Goal: Task Accomplishment & Management: Use online tool/utility

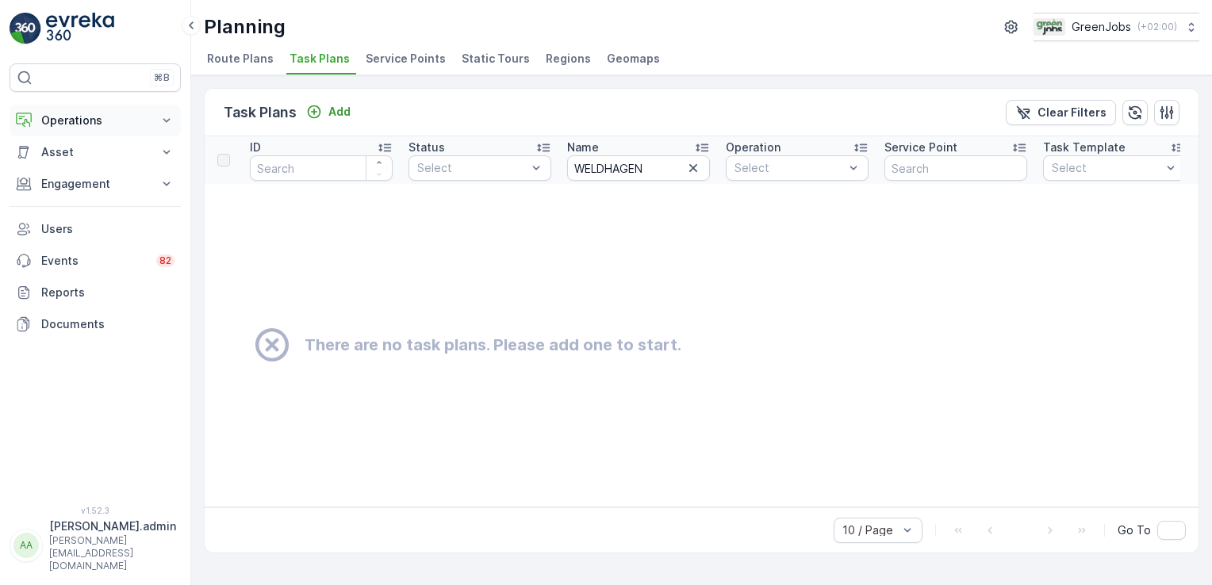
click at [166, 121] on icon at bounding box center [166, 120] width 7 height 4
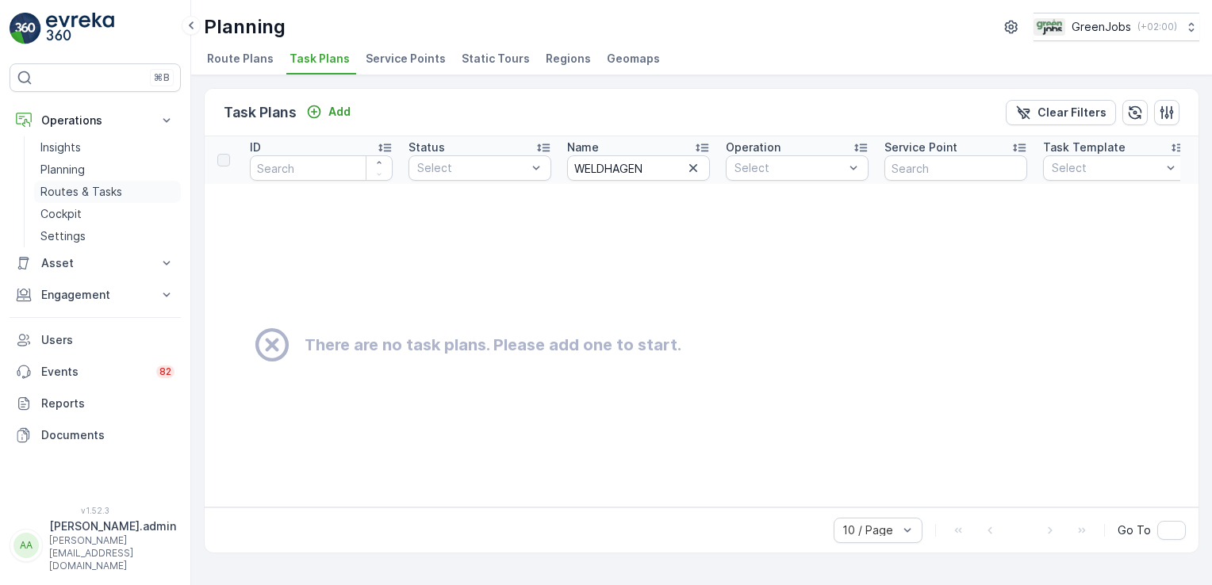
click at [98, 192] on p "Routes & Tasks" at bounding box center [81, 192] width 82 height 16
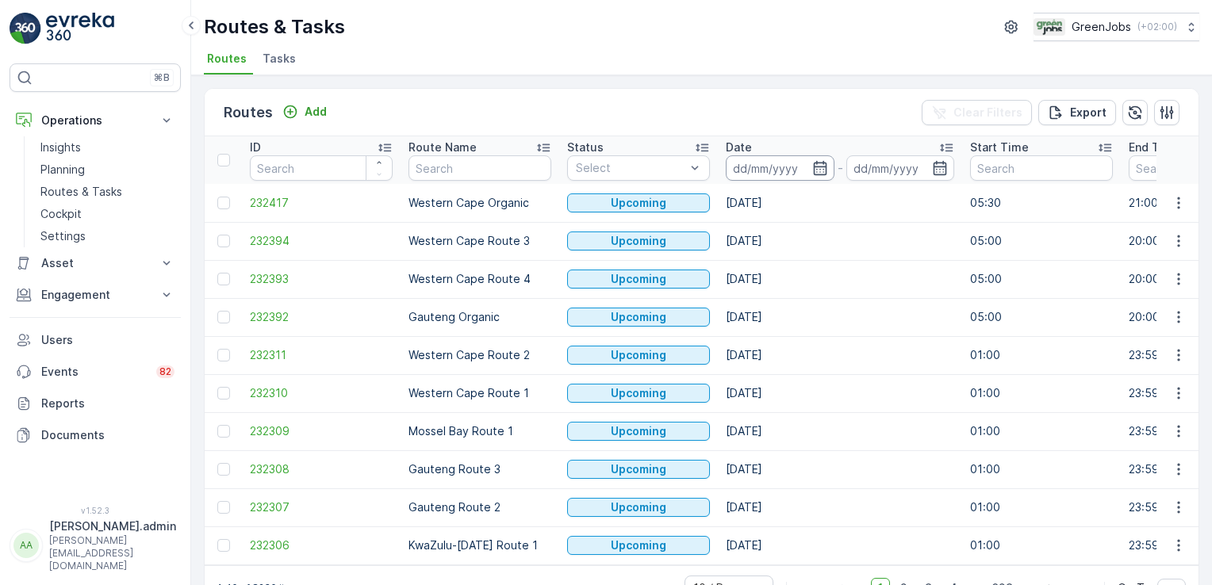
click at [748, 171] on input at bounding box center [780, 167] width 109 height 25
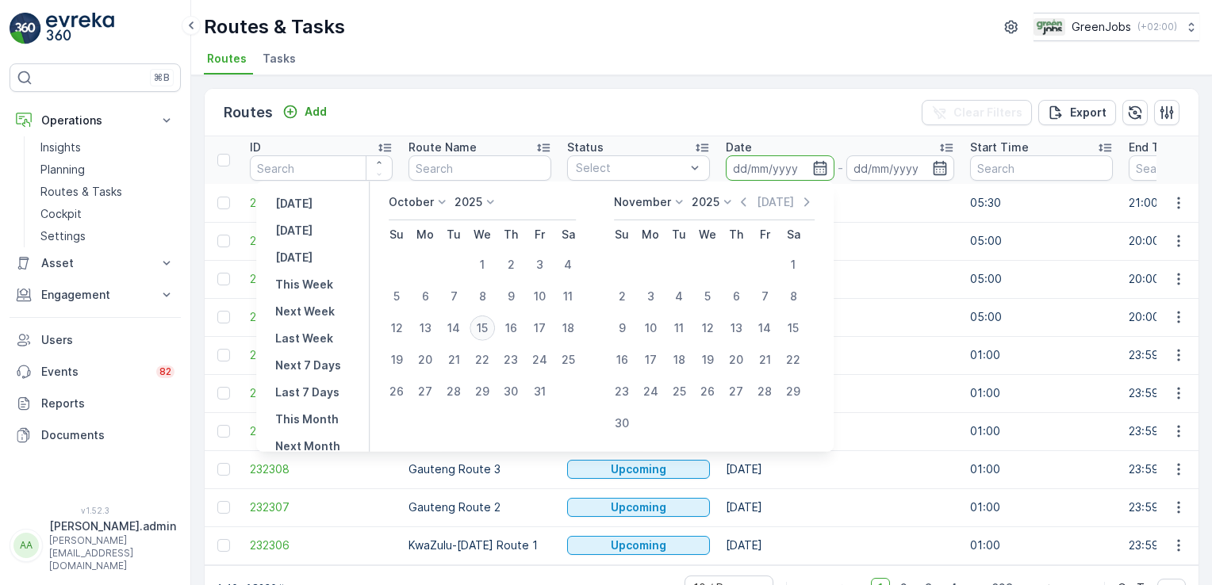
click at [493, 326] on div "15" at bounding box center [482, 328] width 25 height 25
type input "[DATE]"
click at [493, 326] on div "15" at bounding box center [482, 328] width 25 height 25
type input "[DATE]"
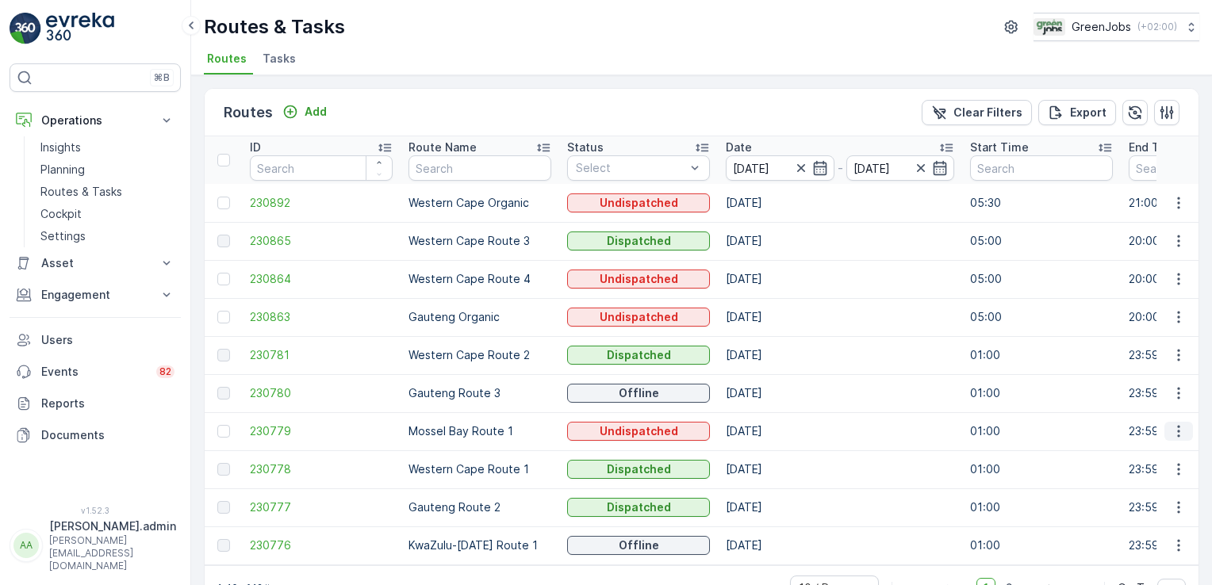
click at [1176, 426] on icon "button" at bounding box center [1179, 432] width 16 height 16
click at [1162, 454] on span "See More Details" at bounding box center [1141, 454] width 92 height 16
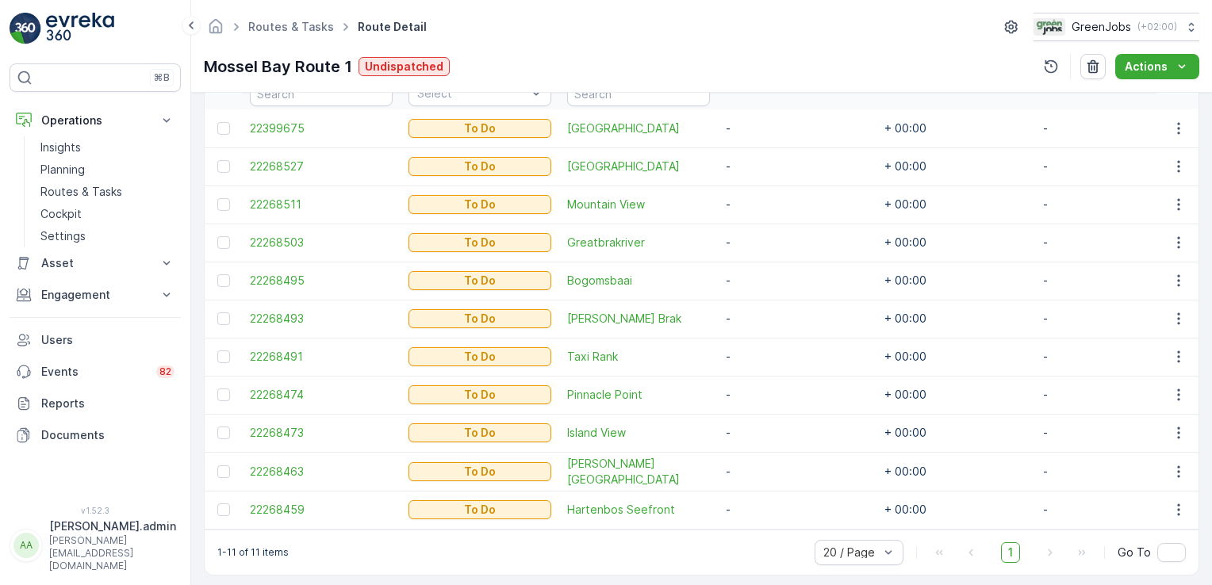
scroll to position [444, 0]
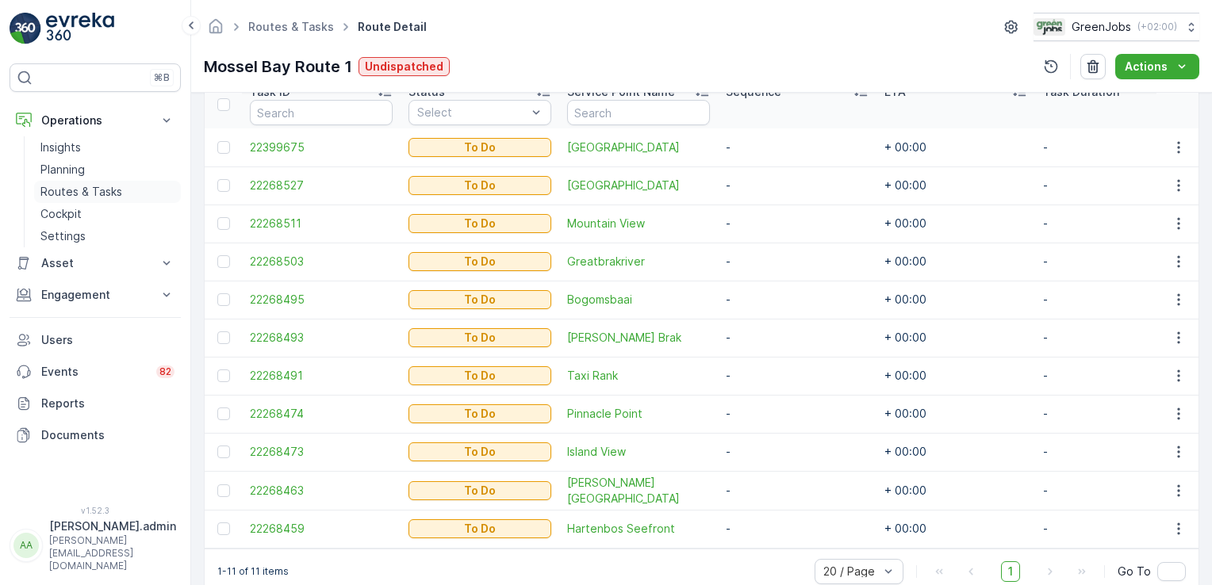
click at [98, 188] on p "Routes & Tasks" at bounding box center [81, 192] width 82 height 16
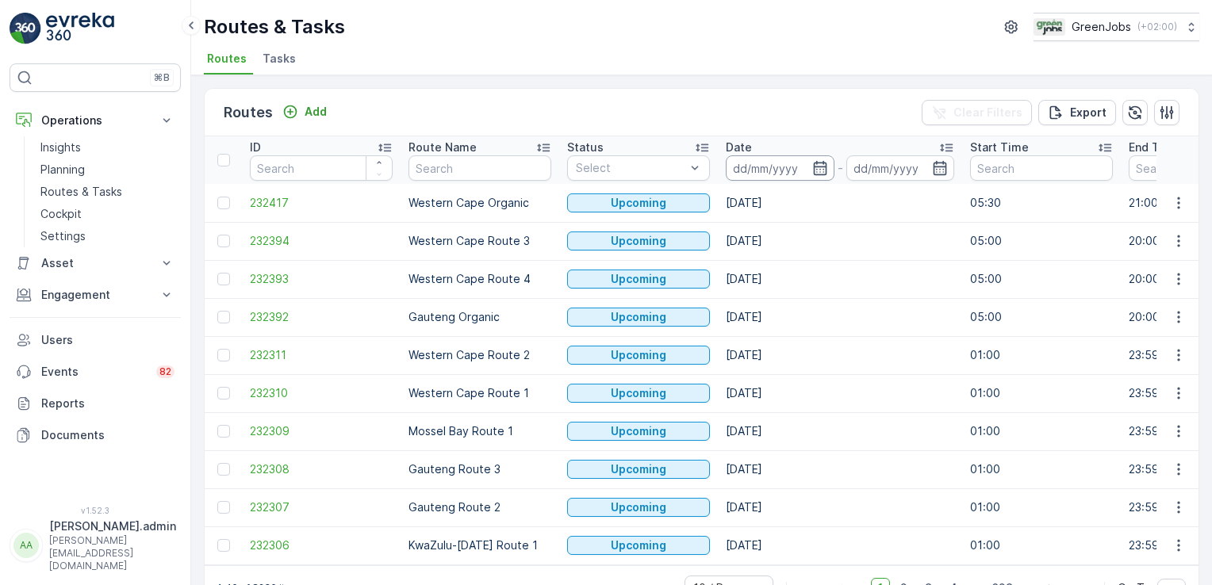
click at [747, 169] on input at bounding box center [780, 167] width 109 height 25
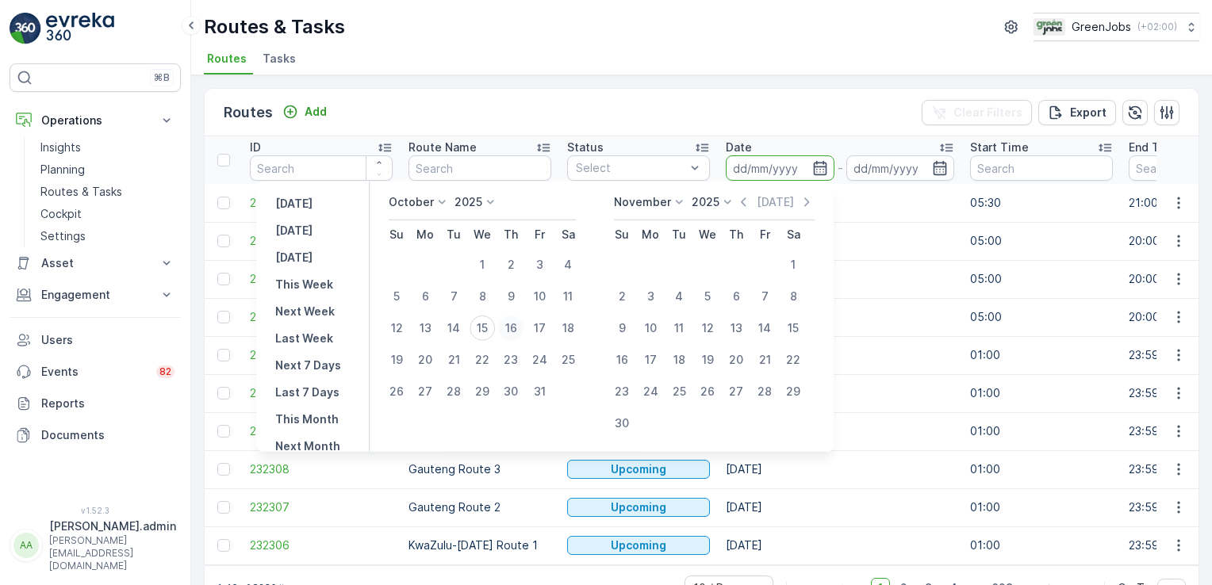
click at [522, 327] on div "16" at bounding box center [510, 328] width 25 height 25
type input "[DATE]"
click at [522, 327] on div "16" at bounding box center [510, 328] width 25 height 25
type input "[DATE]"
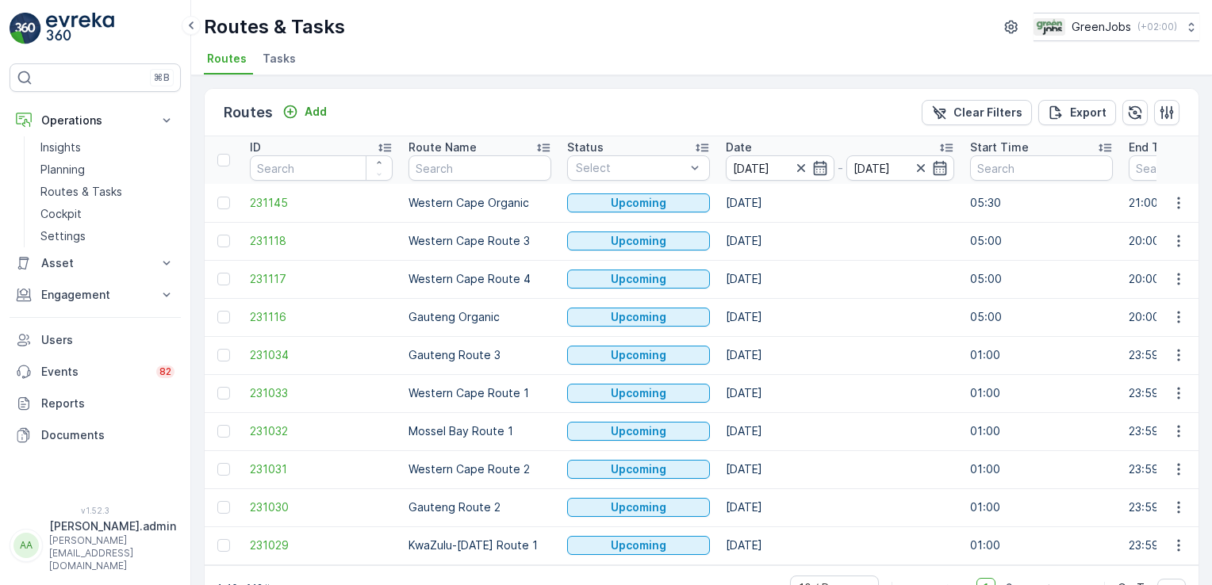
scroll to position [44, 0]
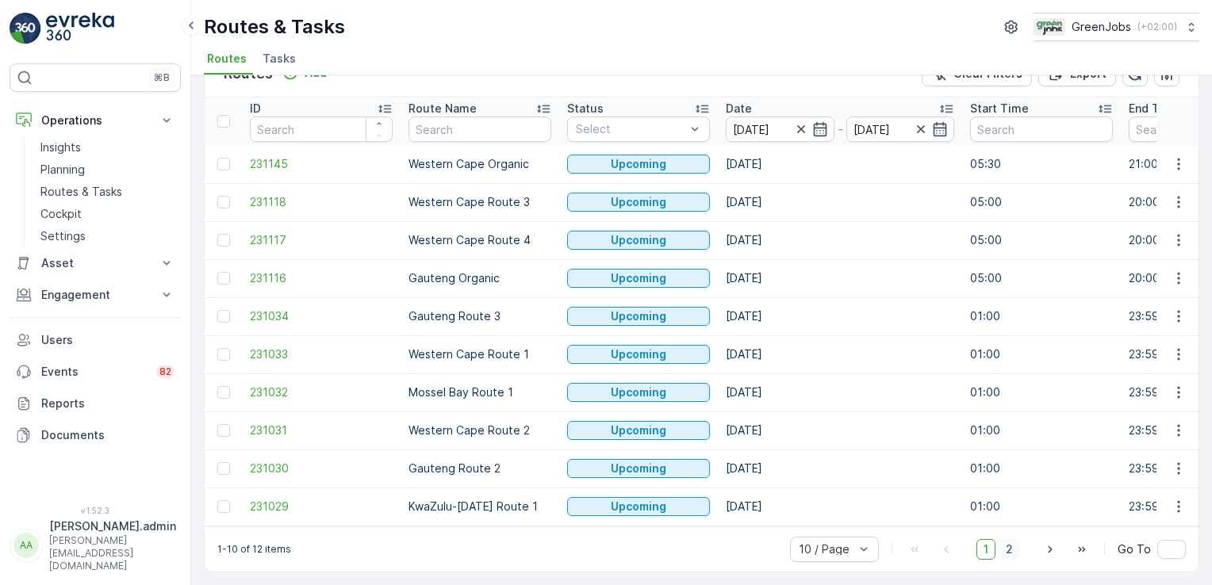
click at [1006, 549] on span "2" at bounding box center [1009, 549] width 21 height 21
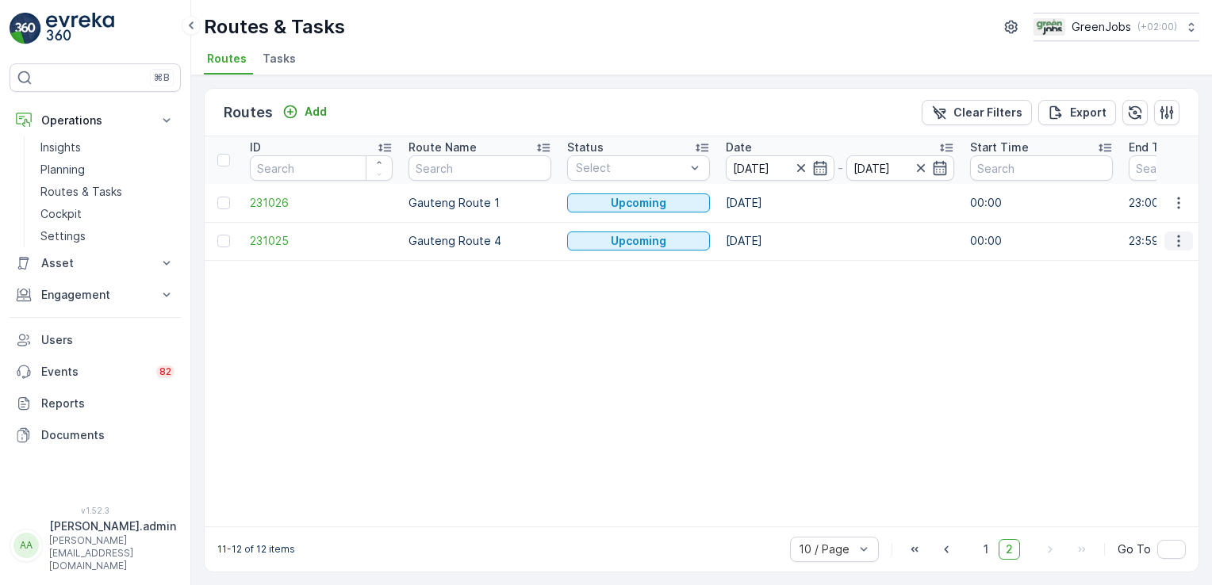
click at [1177, 246] on icon "button" at bounding box center [1178, 242] width 2 height 12
click at [1161, 263] on span "See More Details" at bounding box center [1141, 263] width 92 height 16
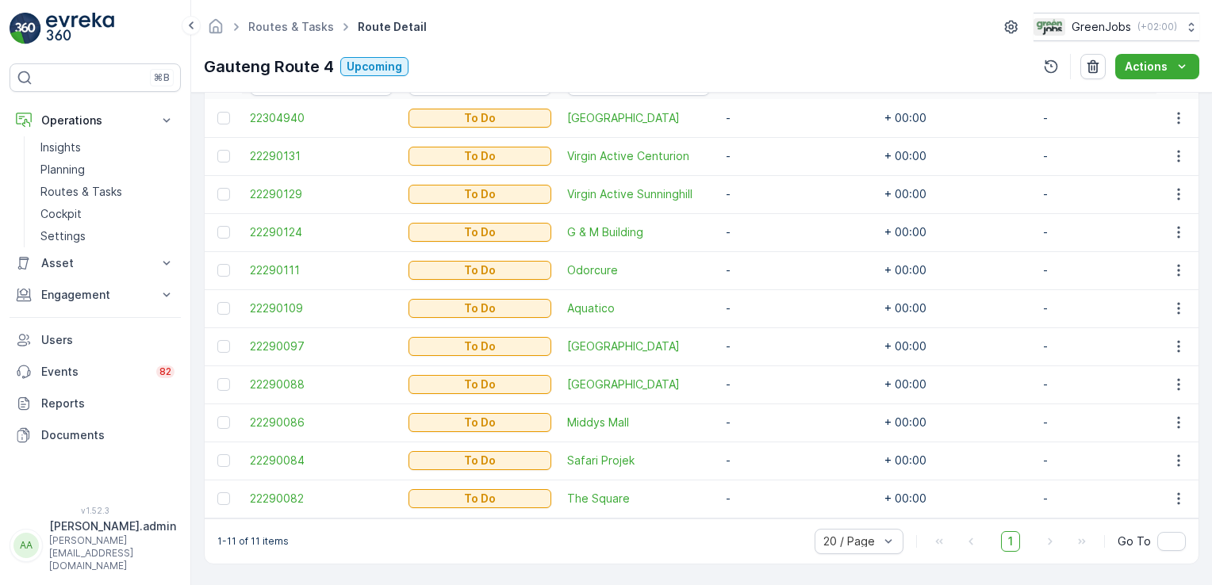
scroll to position [473, 0]
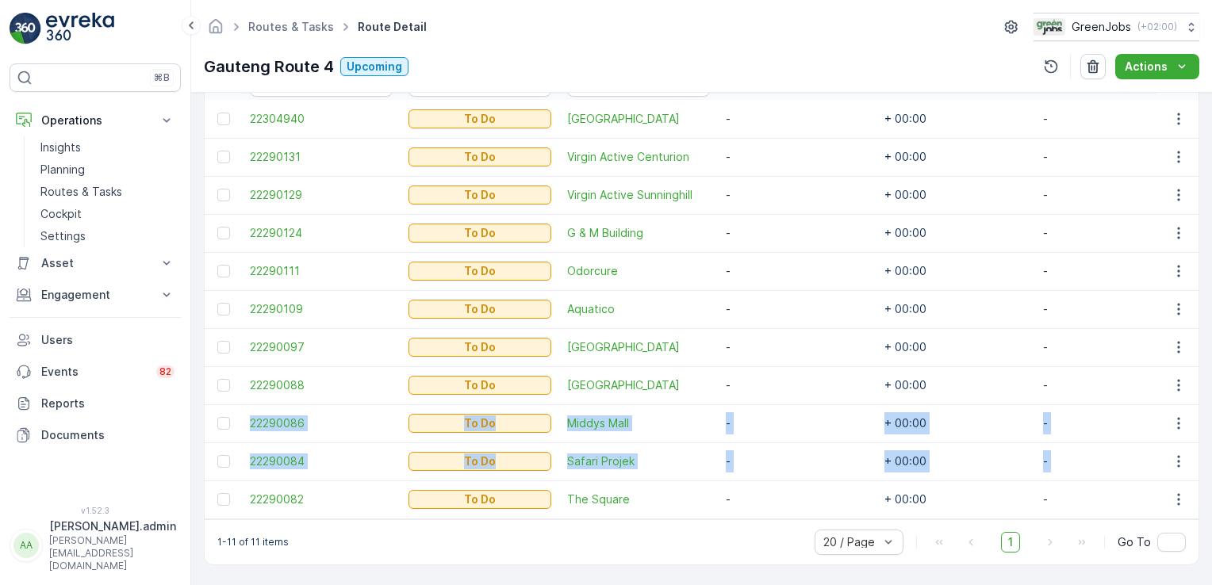
drag, startPoint x: 1203, startPoint y: 443, endPoint x: 1214, endPoint y: 369, distance: 74.6
click at [1211, 369] on html "⌘B Operations Insights Planning Routes & Tasks Cockpit Settings Asset Assets En…" at bounding box center [606, 292] width 1212 height 585
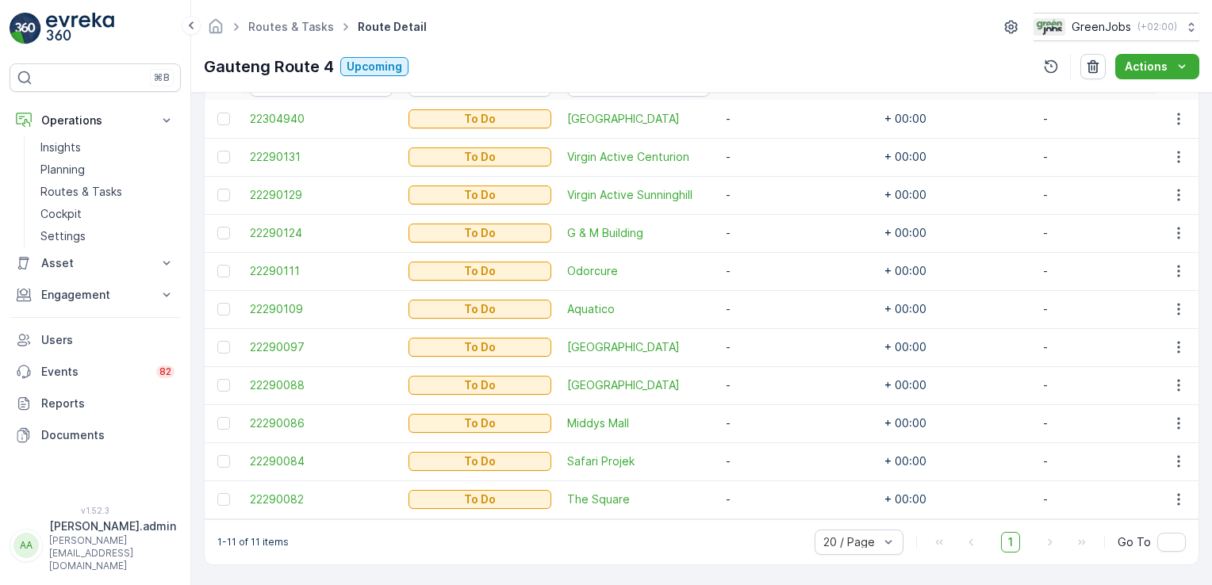
click at [669, 542] on div "1-11 of 11 items 20 / Page 1 Go To" at bounding box center [702, 541] width 994 height 45
click at [91, 190] on p "Routes & Tasks" at bounding box center [81, 192] width 82 height 16
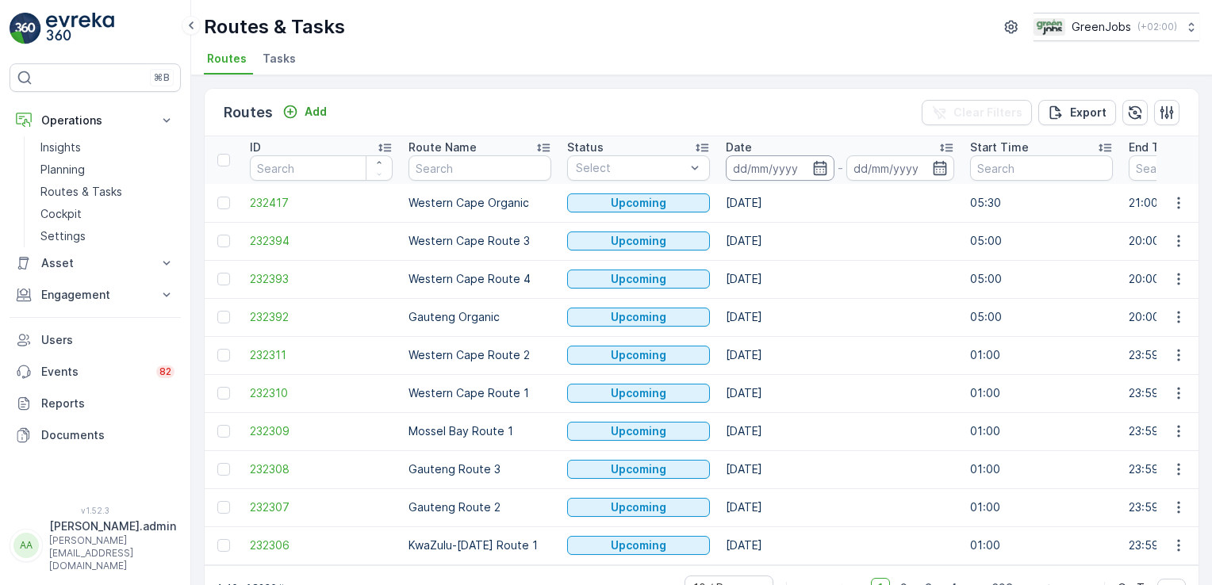
click at [780, 167] on input at bounding box center [780, 167] width 109 height 25
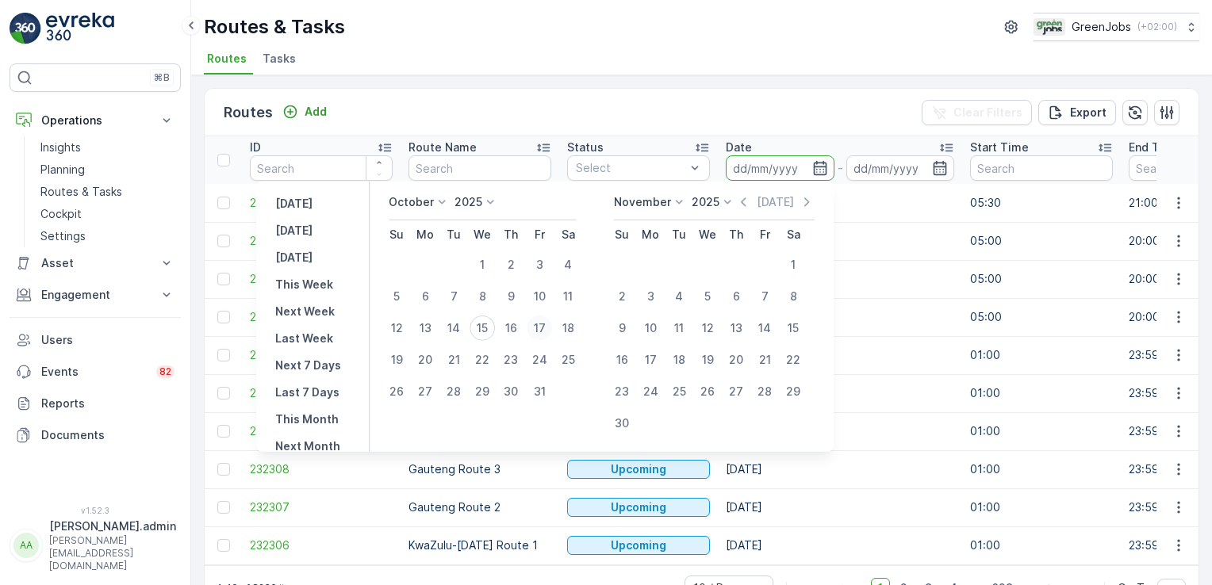
click at [547, 322] on div "17" at bounding box center [539, 328] width 25 height 25
type input "[DATE]"
click at [547, 322] on div "17" at bounding box center [539, 328] width 25 height 25
type input "[DATE]"
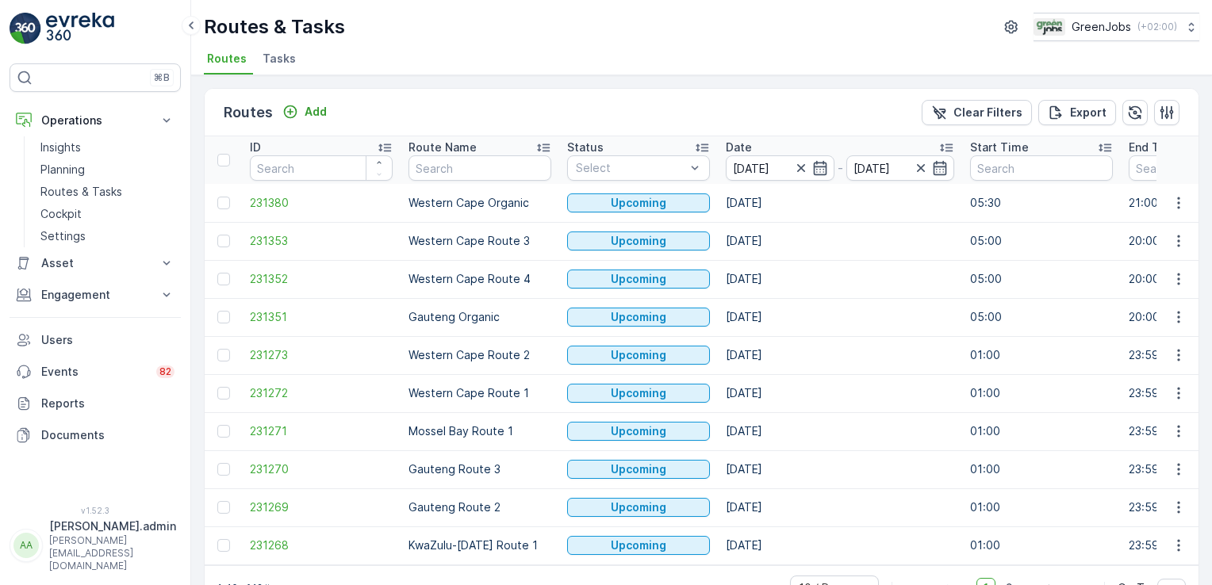
scroll to position [44, 0]
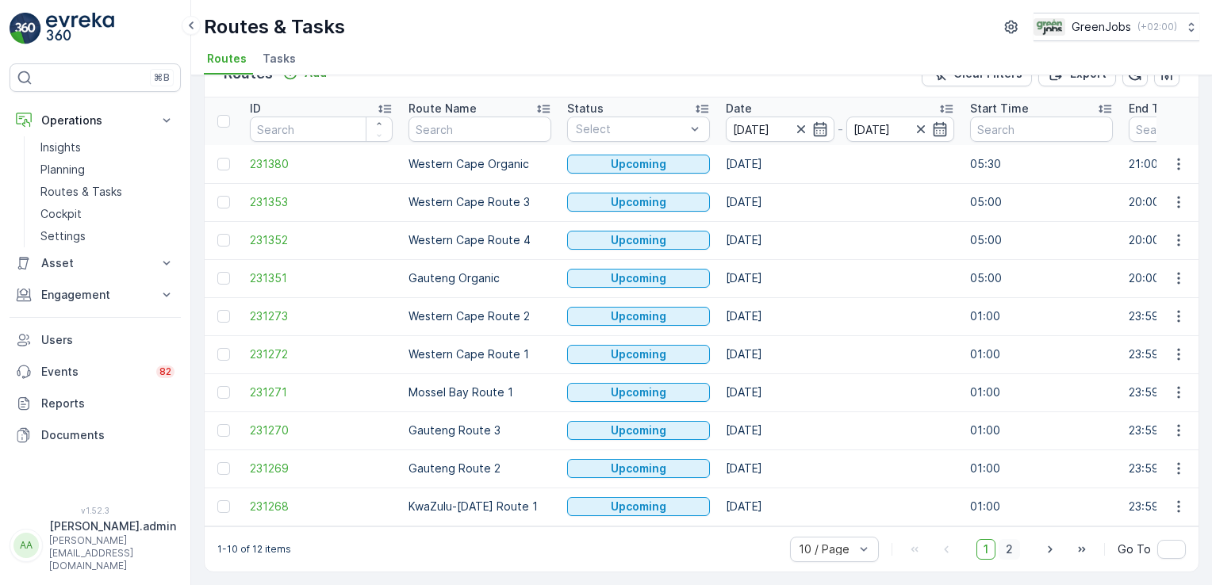
click at [1012, 554] on span "2" at bounding box center [1009, 549] width 21 height 21
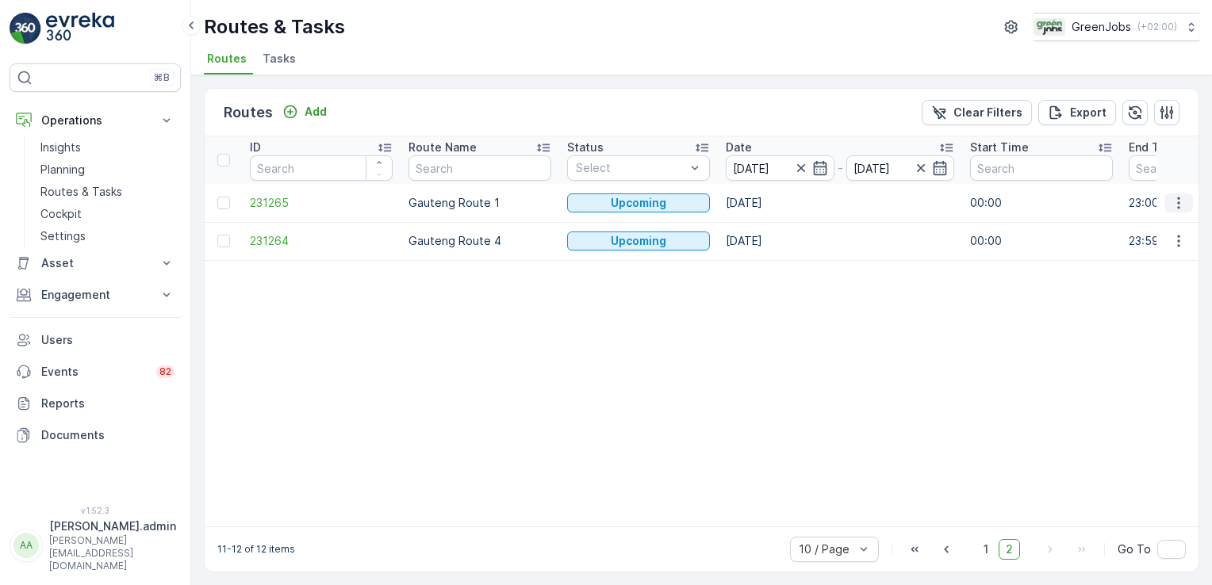
click at [1172, 205] on icon "button" at bounding box center [1179, 203] width 16 height 16
click at [1162, 222] on span "See More Details" at bounding box center [1141, 225] width 92 height 16
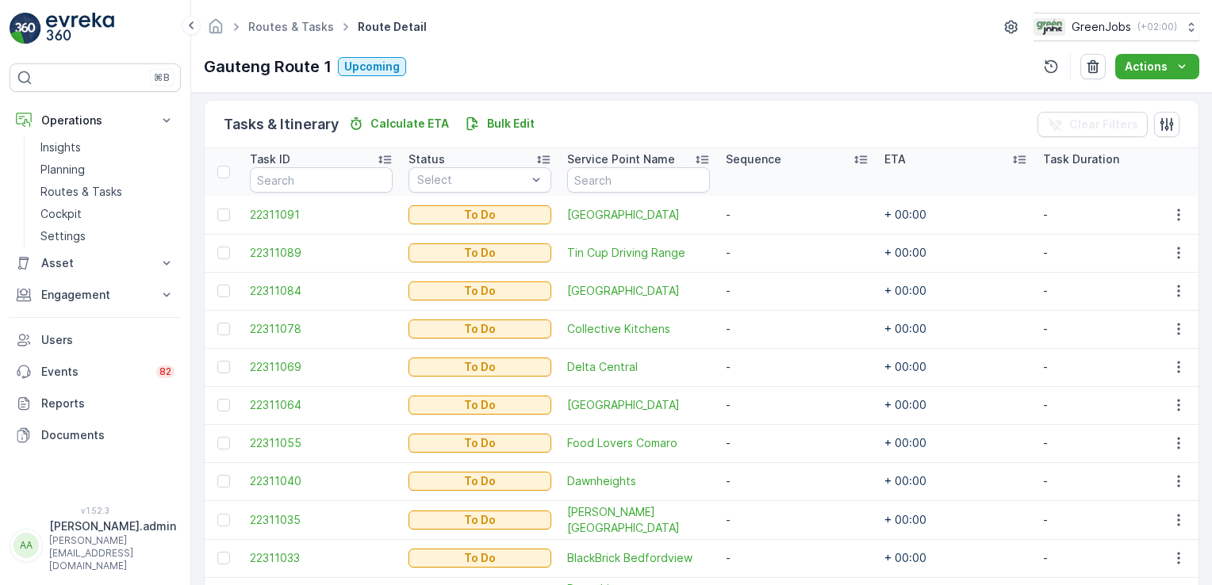
scroll to position [375, 0]
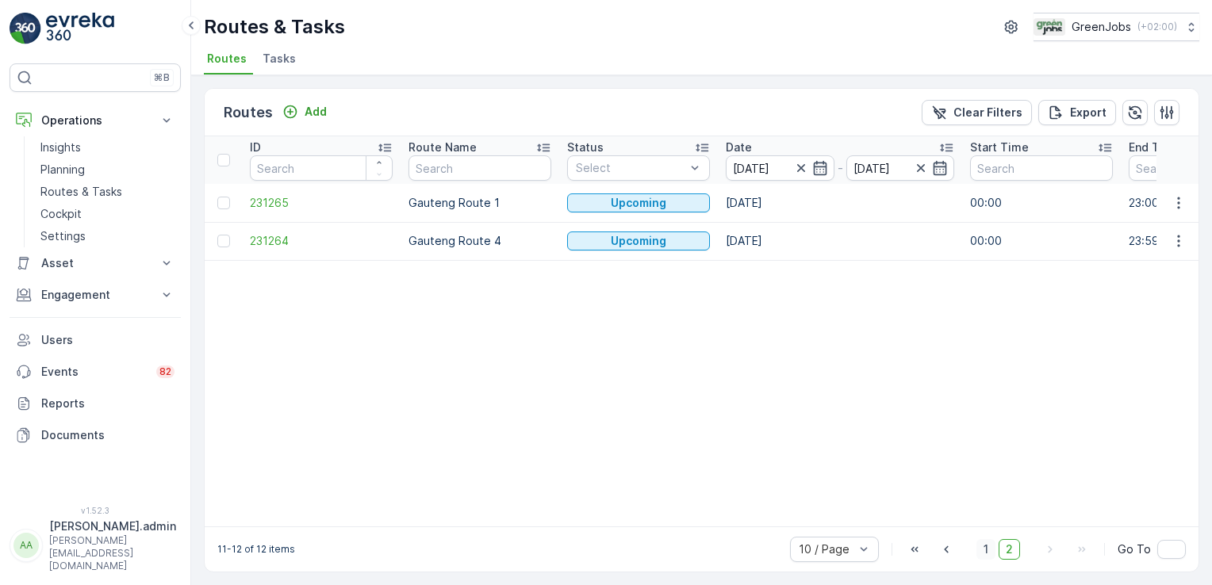
click at [982, 554] on span "1" at bounding box center [985, 549] width 19 height 21
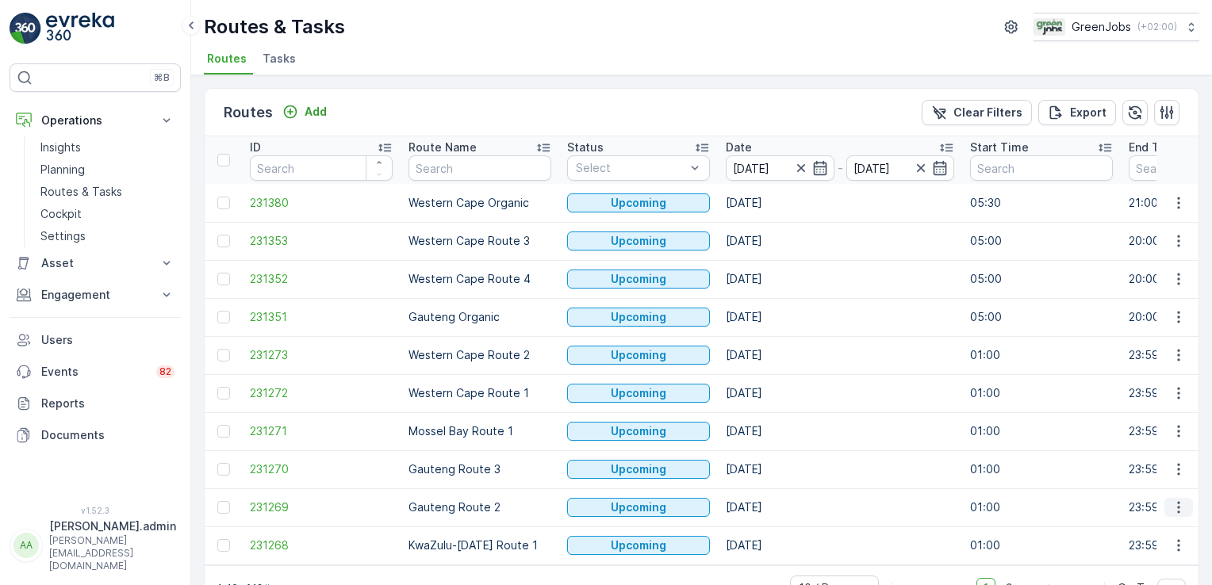
click at [1177, 502] on icon "button" at bounding box center [1178, 508] width 2 height 12
click at [1159, 379] on span "See More Details" at bounding box center [1141, 386] width 92 height 16
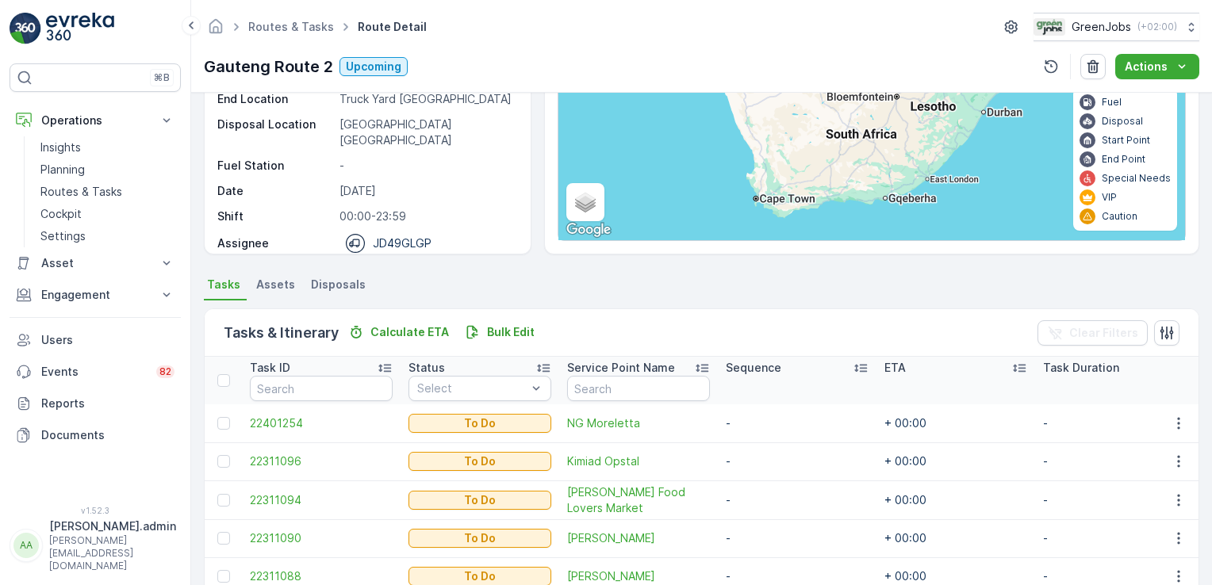
scroll to position [22, 0]
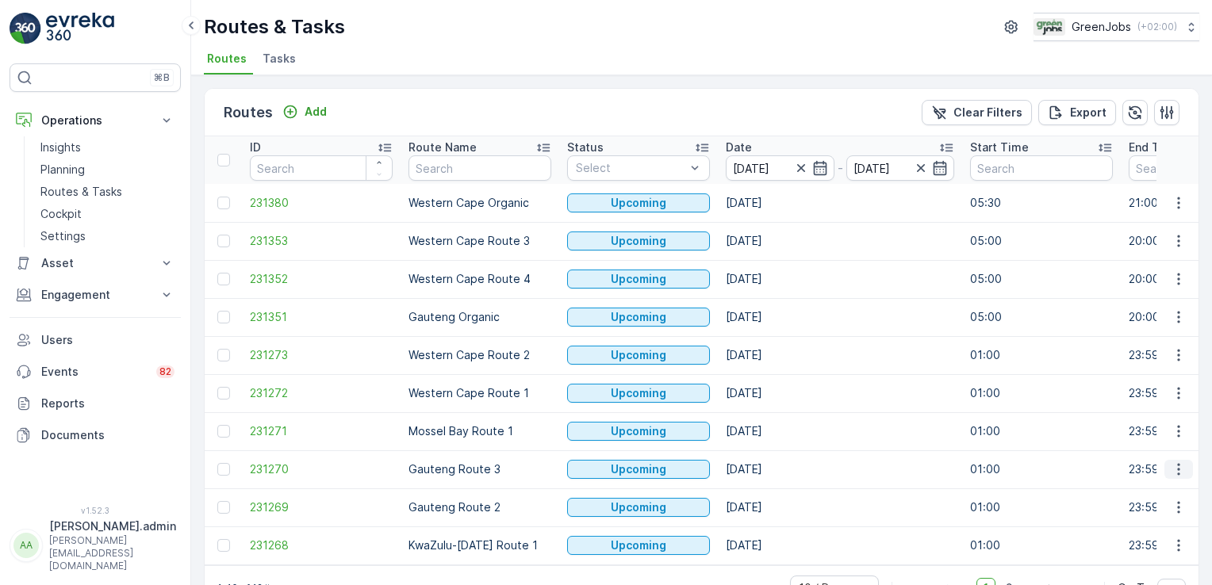
click at [1173, 465] on icon "button" at bounding box center [1179, 470] width 16 height 16
click at [1175, 343] on span "See More Details" at bounding box center [1141, 348] width 92 height 16
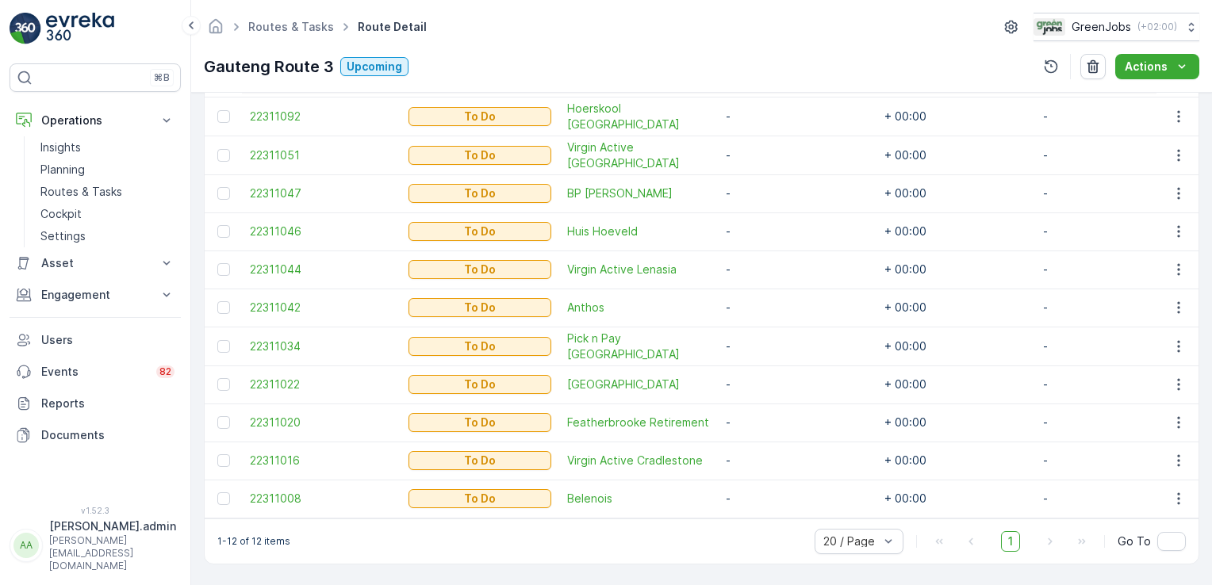
scroll to position [517, 0]
click at [164, 297] on icon at bounding box center [167, 295] width 16 height 16
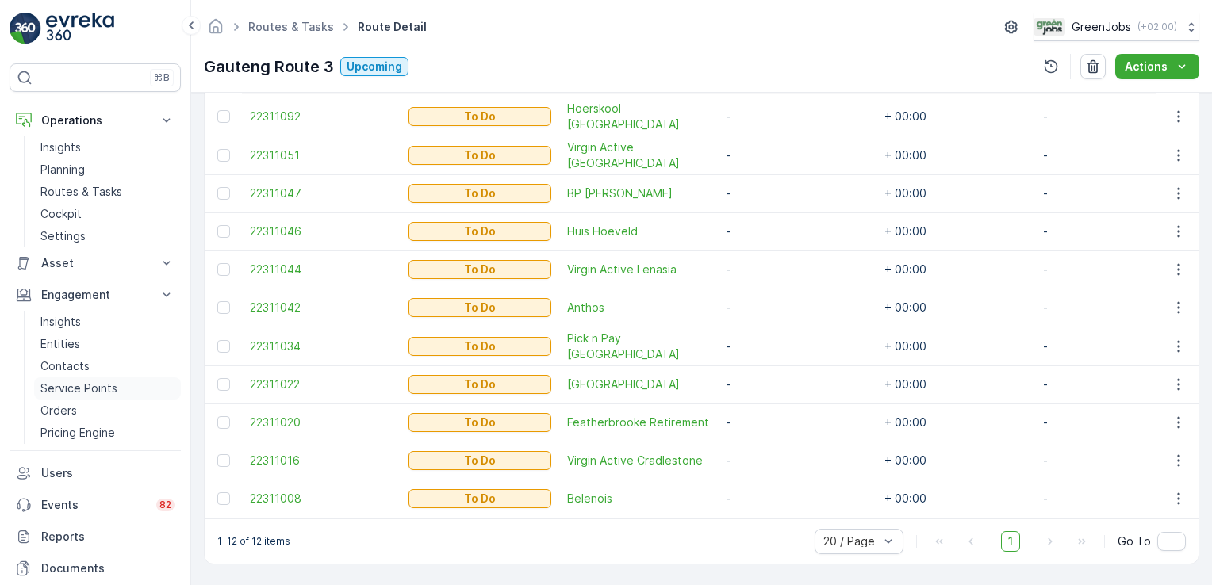
click at [103, 386] on p "Service Points" at bounding box center [78, 389] width 77 height 16
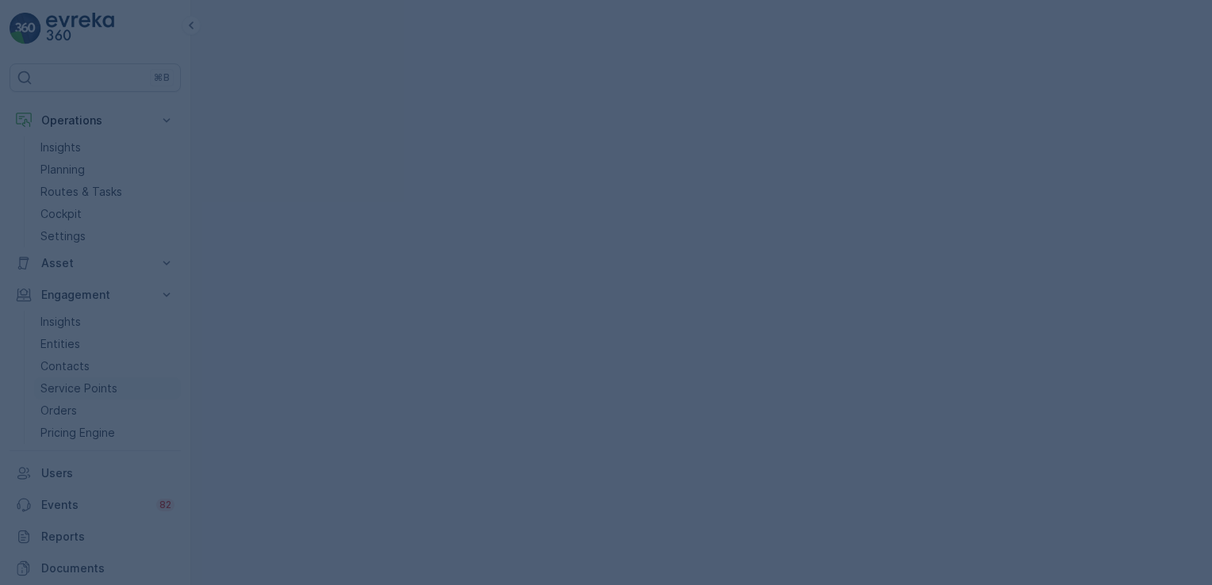
click at [103, 386] on div at bounding box center [606, 292] width 1212 height 585
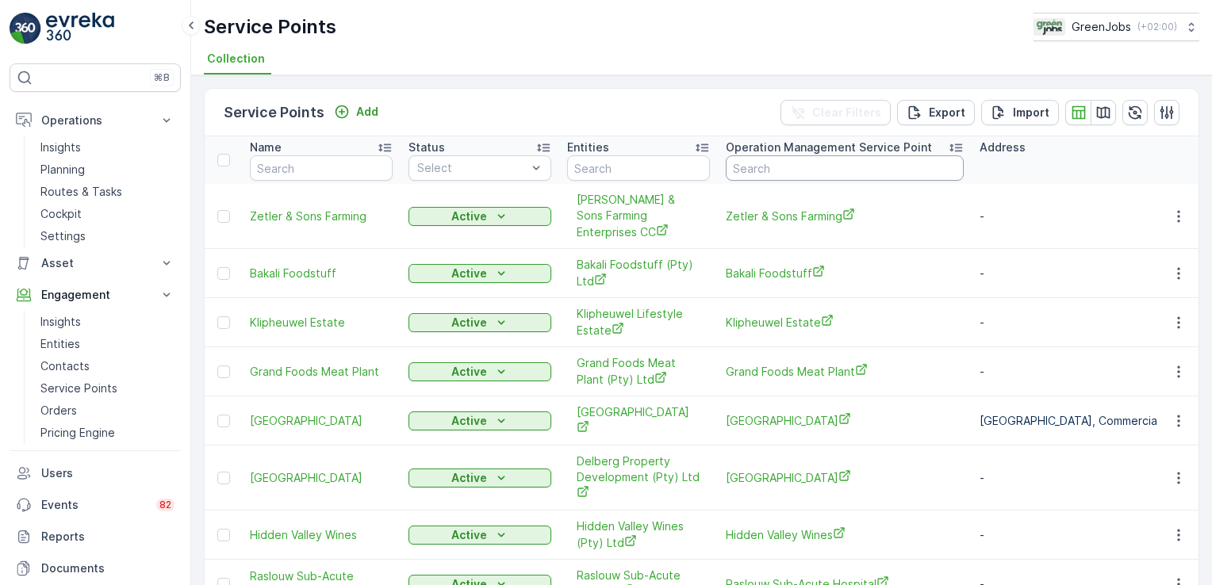
click at [765, 174] on input "text" at bounding box center [845, 167] width 238 height 25
type input "telkom"
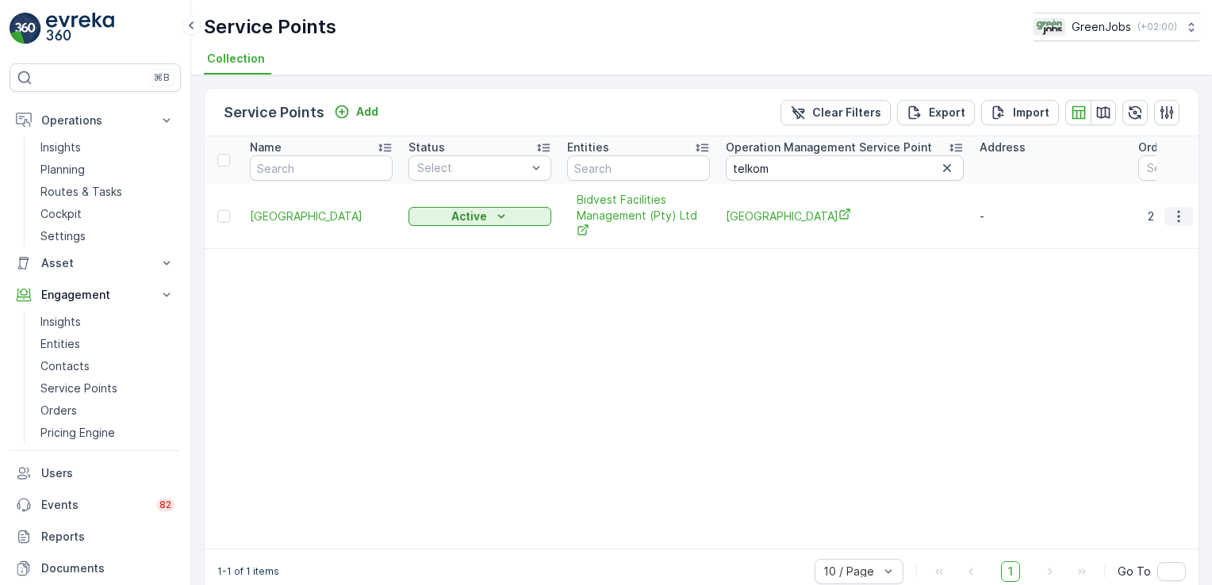
click at [1179, 220] on icon "button" at bounding box center [1179, 217] width 16 height 16
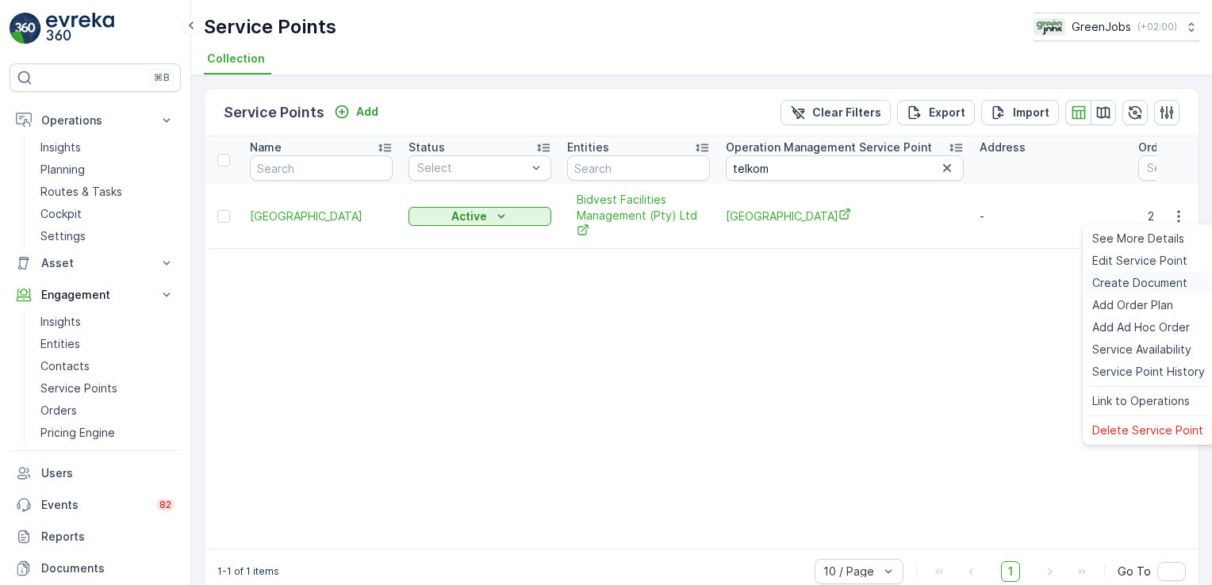
click at [1149, 278] on span "Create Document" at bounding box center [1139, 283] width 95 height 16
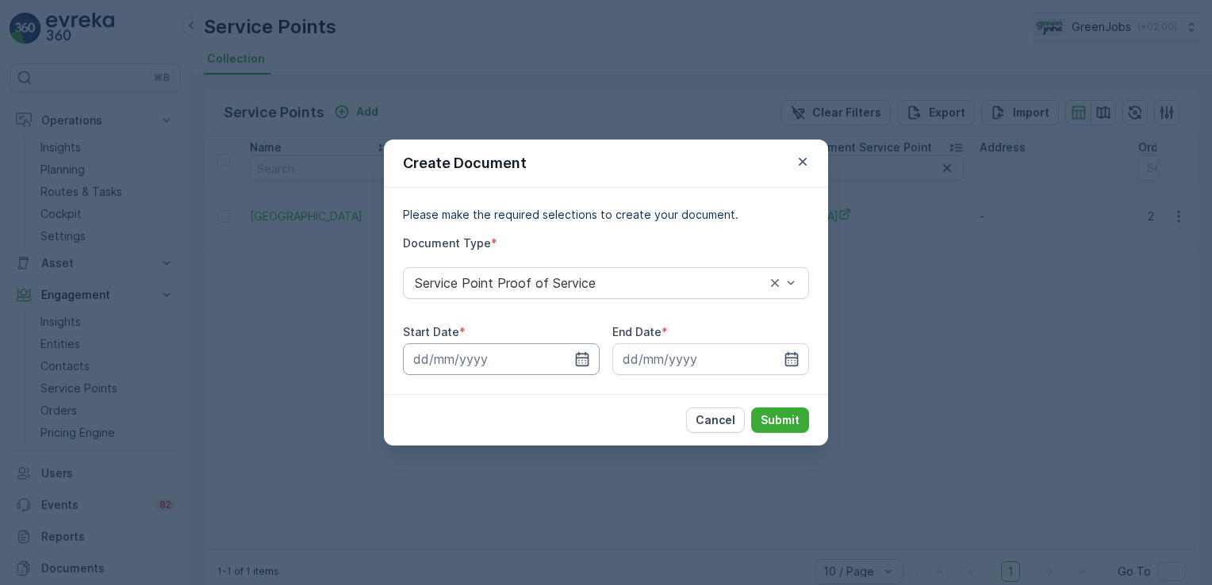
click at [439, 359] on input at bounding box center [501, 359] width 197 height 32
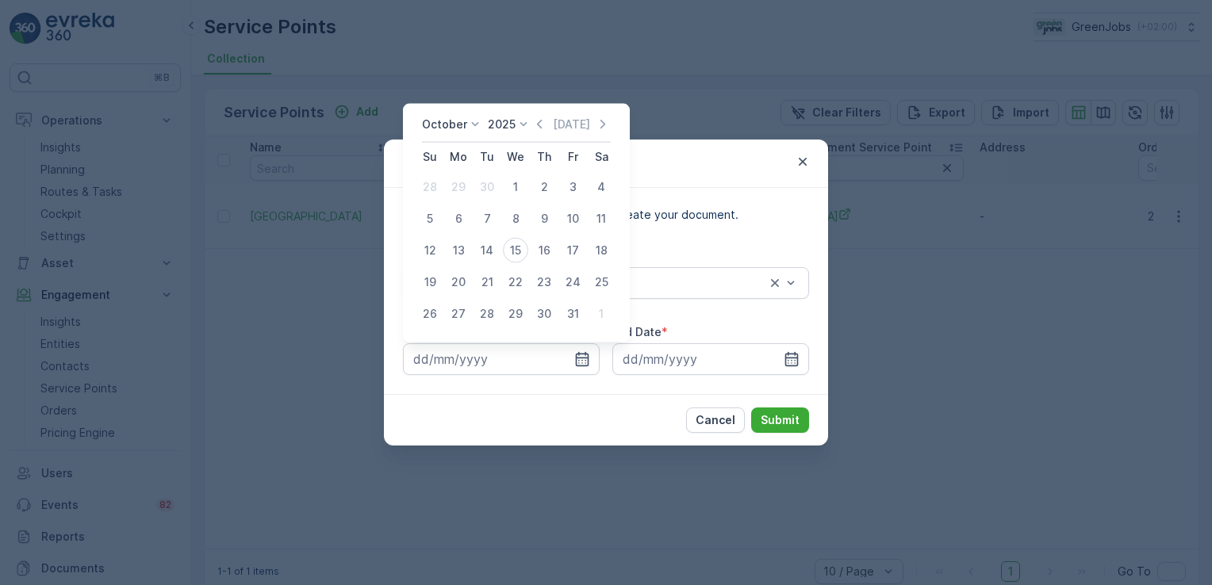
click at [473, 121] on icon at bounding box center [475, 125] width 16 height 16
click at [504, 178] on button "1" at bounding box center [515, 187] width 29 height 29
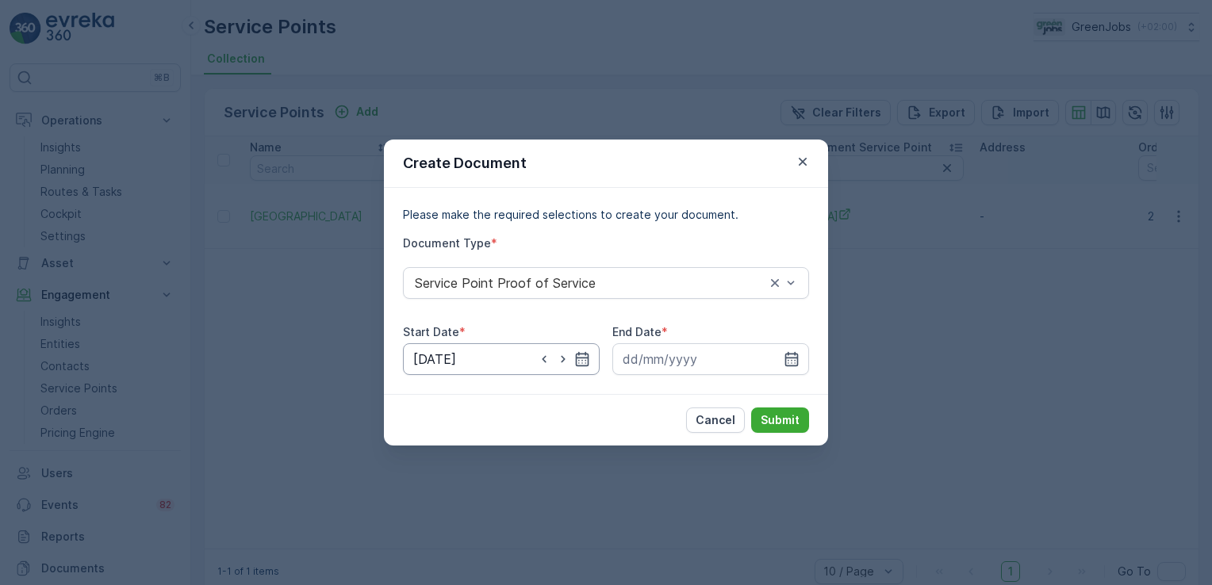
click at [457, 356] on input "[DATE]" at bounding box center [501, 359] width 197 height 32
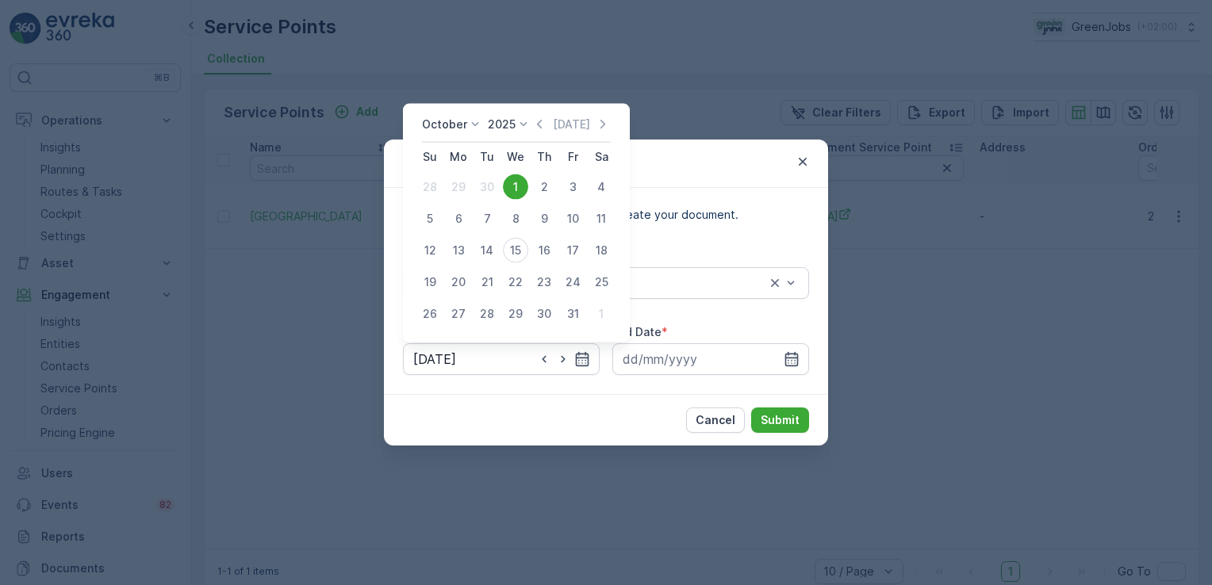
click at [473, 118] on icon at bounding box center [475, 125] width 16 height 16
click at [450, 186] on span "July" at bounding box center [441, 185] width 21 height 16
click at [485, 181] on div "1" at bounding box center [486, 186] width 25 height 25
type input "[DATE]"
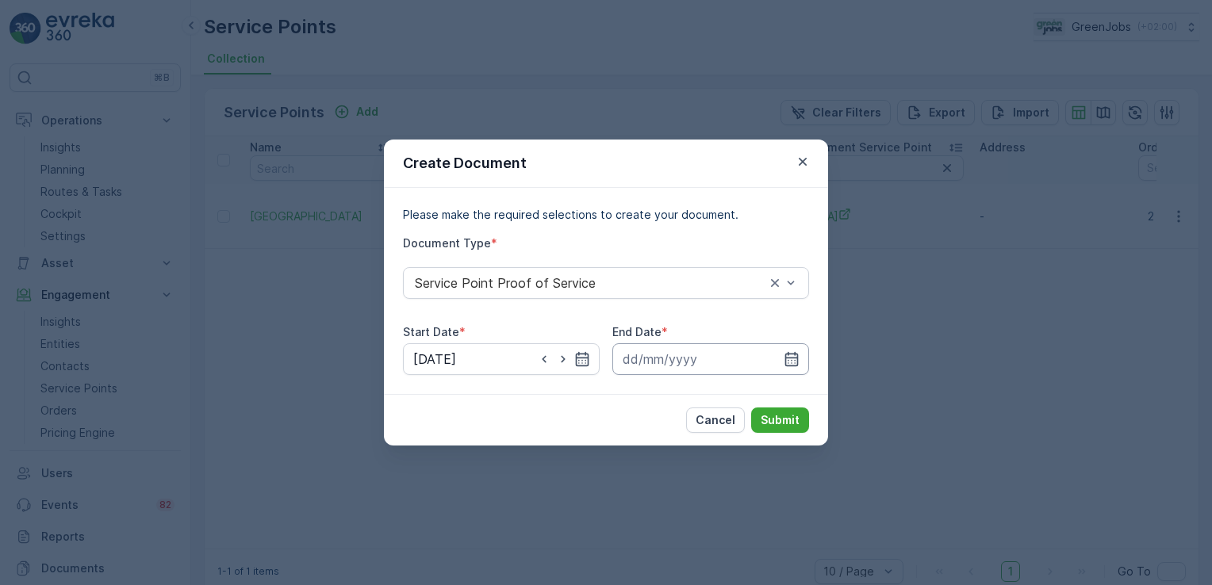
click at [675, 358] on input at bounding box center [710, 359] width 197 height 32
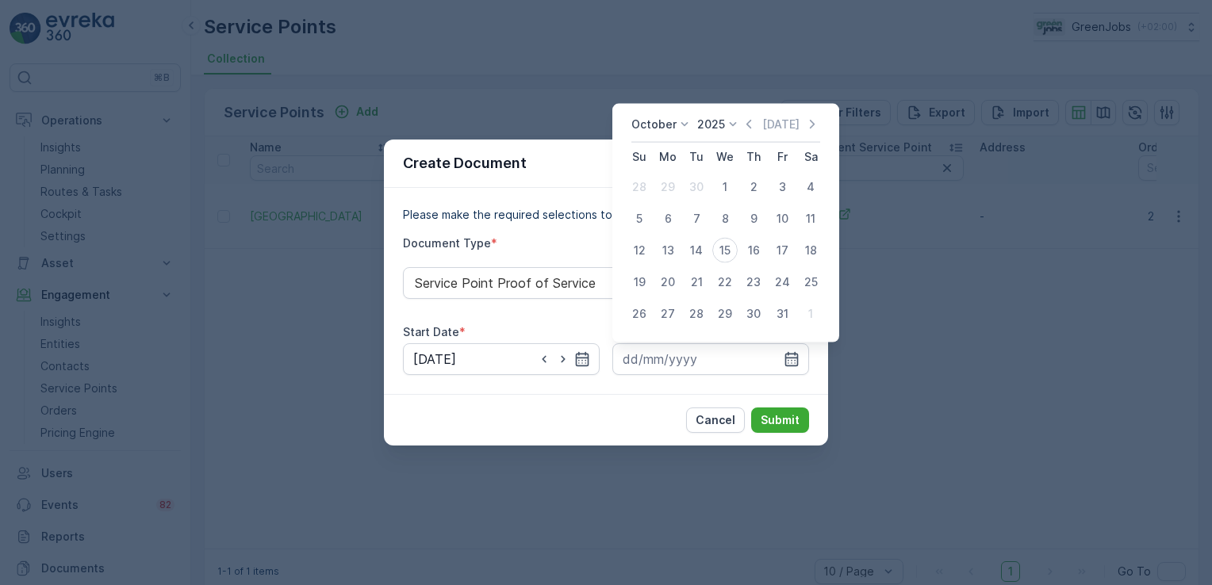
click at [681, 124] on icon at bounding box center [685, 125] width 16 height 16
click at [672, 213] on span "September" at bounding box center [671, 216] width 60 height 16
click at [697, 311] on div "30" at bounding box center [696, 313] width 25 height 25
type input "[DATE]"
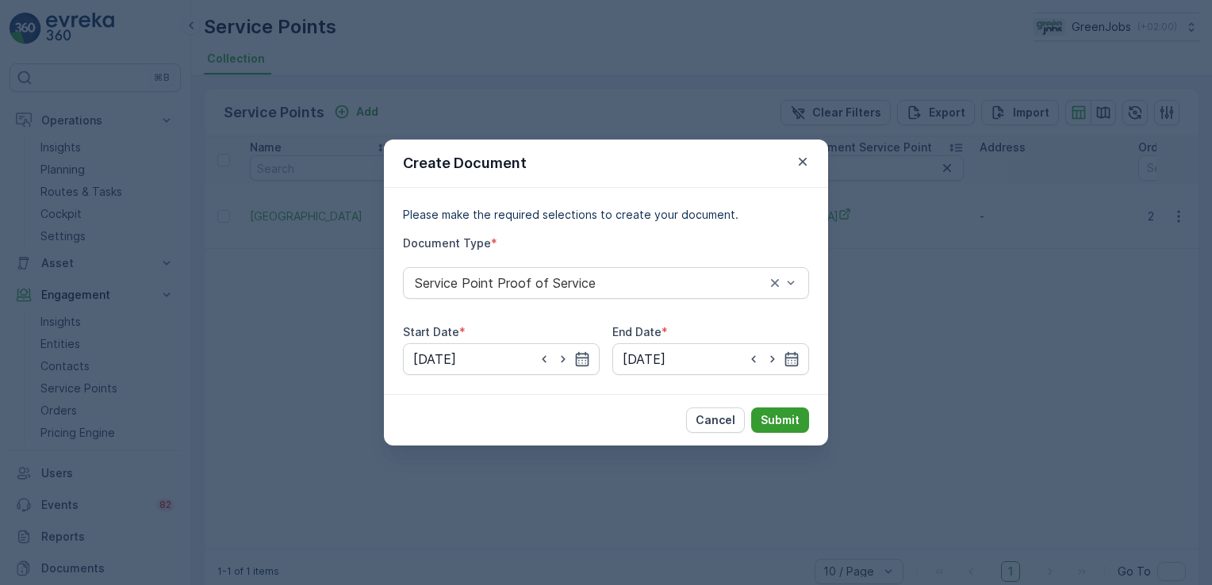
click at [792, 422] on p "Submit" at bounding box center [780, 420] width 39 height 16
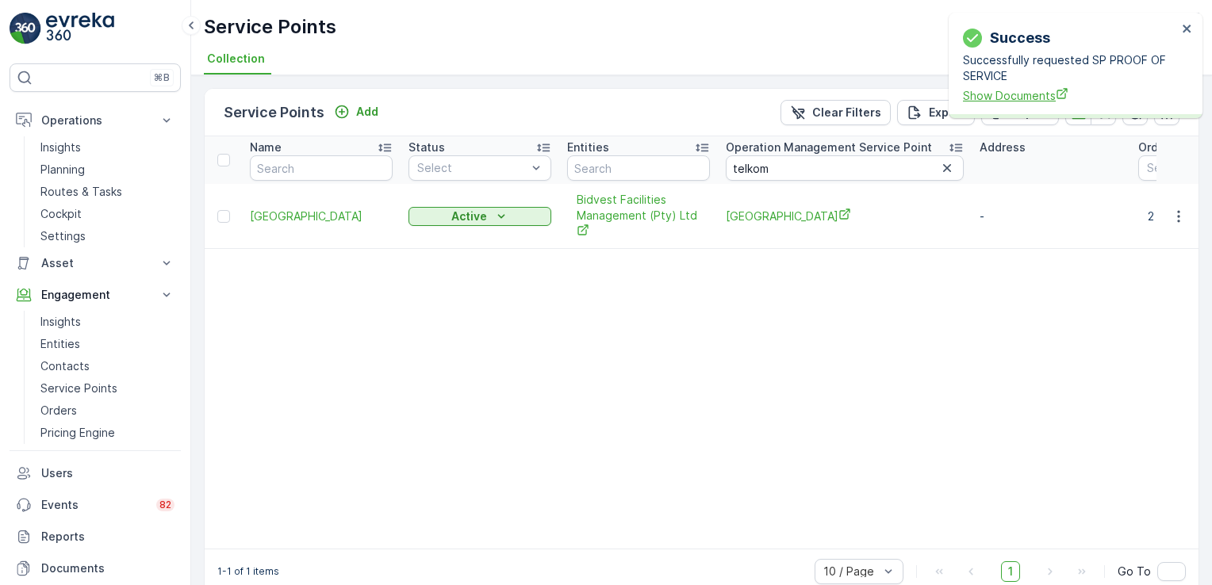
click at [996, 92] on span "Show Documents" at bounding box center [1070, 95] width 214 height 17
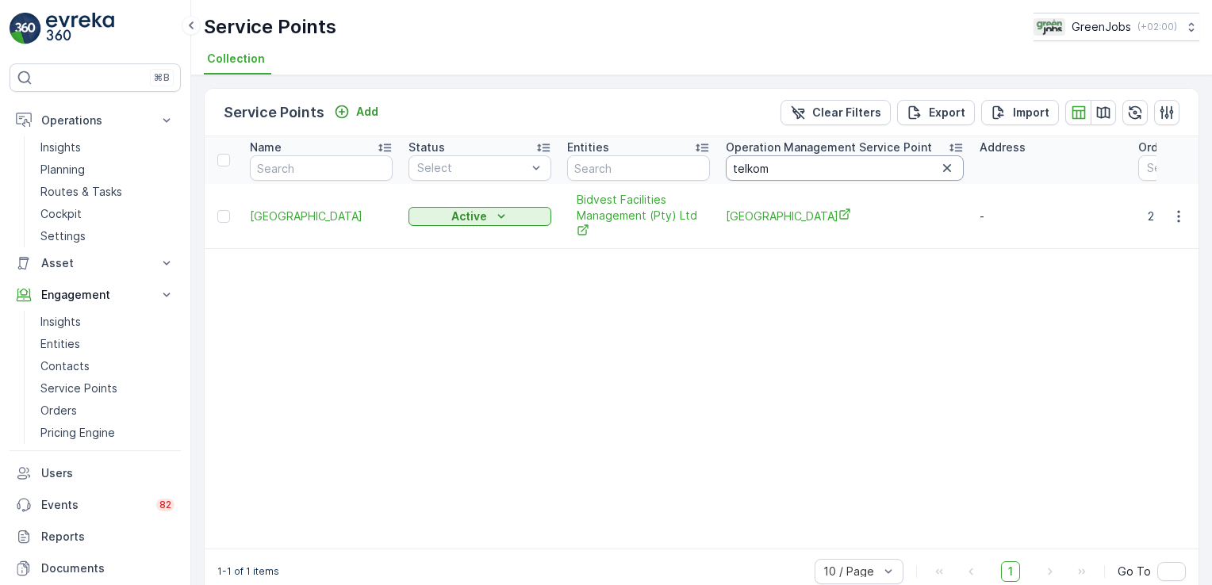
click at [778, 171] on input "telkom" at bounding box center [845, 167] width 238 height 25
type input "t"
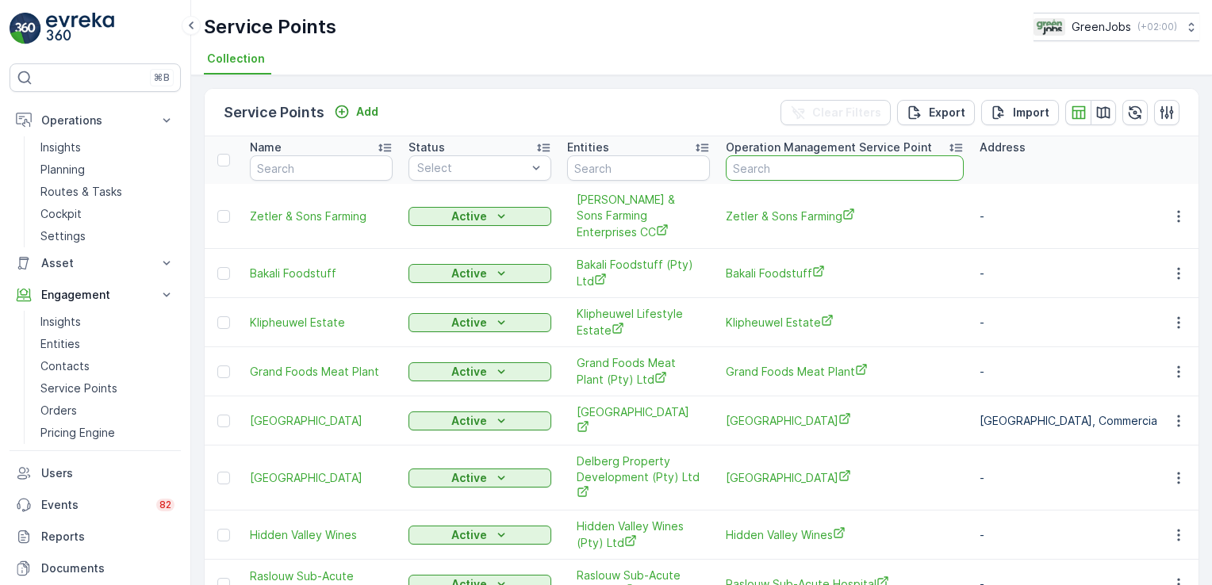
click at [778, 171] on input "text" at bounding box center [845, 167] width 238 height 25
type input "food lovers"
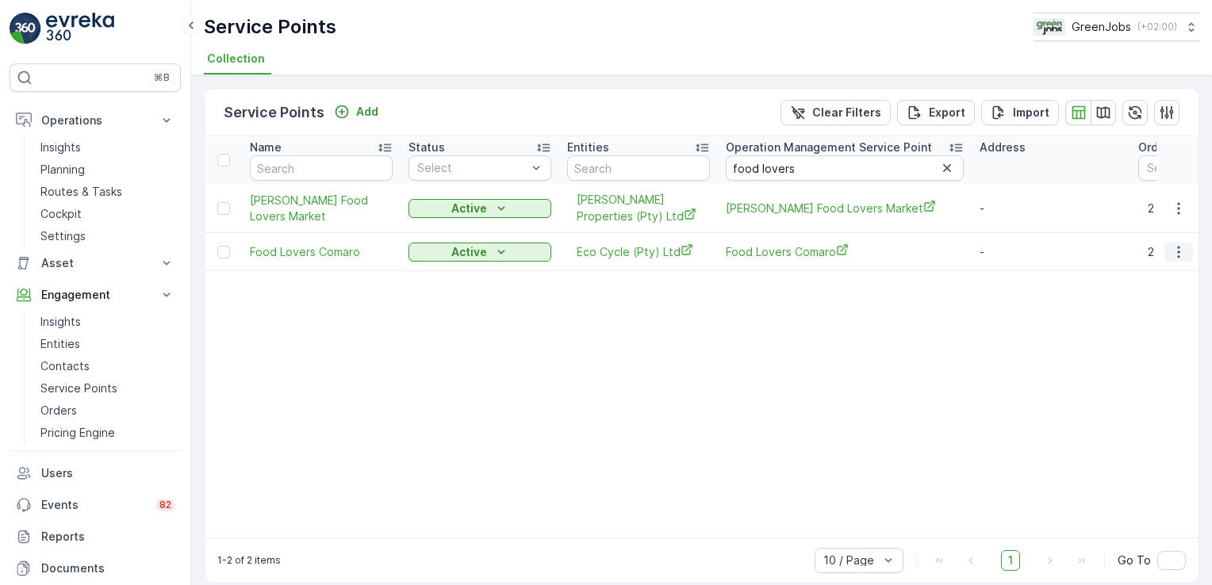
click at [1178, 251] on icon "button" at bounding box center [1179, 252] width 16 height 16
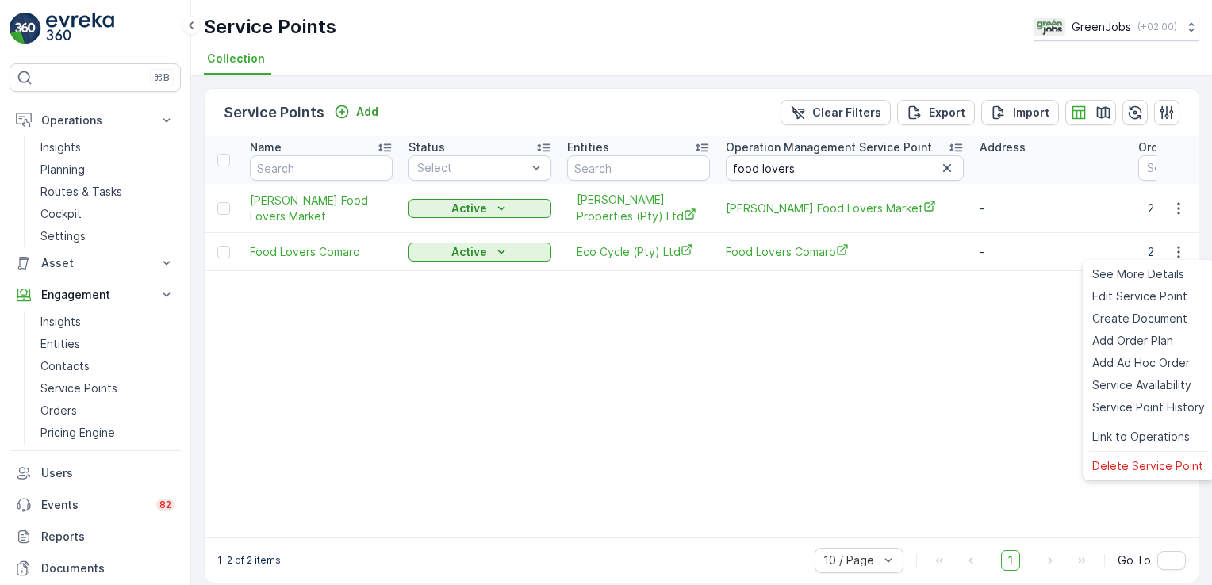
click at [623, 388] on table "Name Status Select Entities Operation Management Service Point food lovers Addr…" at bounding box center [1092, 336] width 1774 height 401
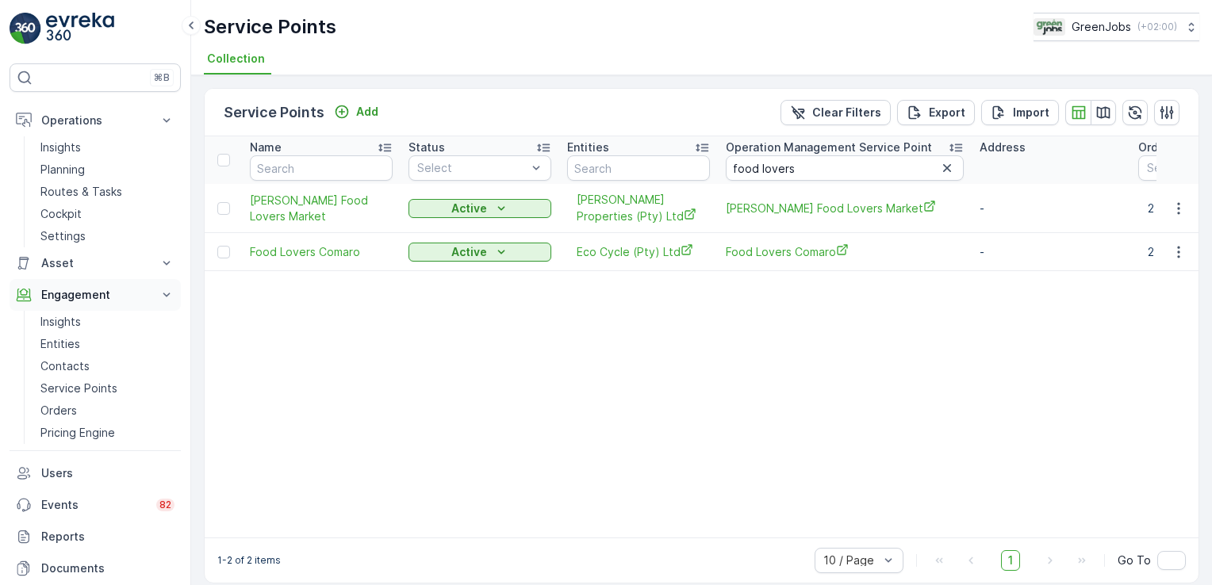
click at [159, 298] on icon at bounding box center [167, 295] width 16 height 16
click at [159, 296] on icon at bounding box center [167, 295] width 16 height 16
click at [80, 426] on p "Pricing Engine" at bounding box center [77, 433] width 75 height 16
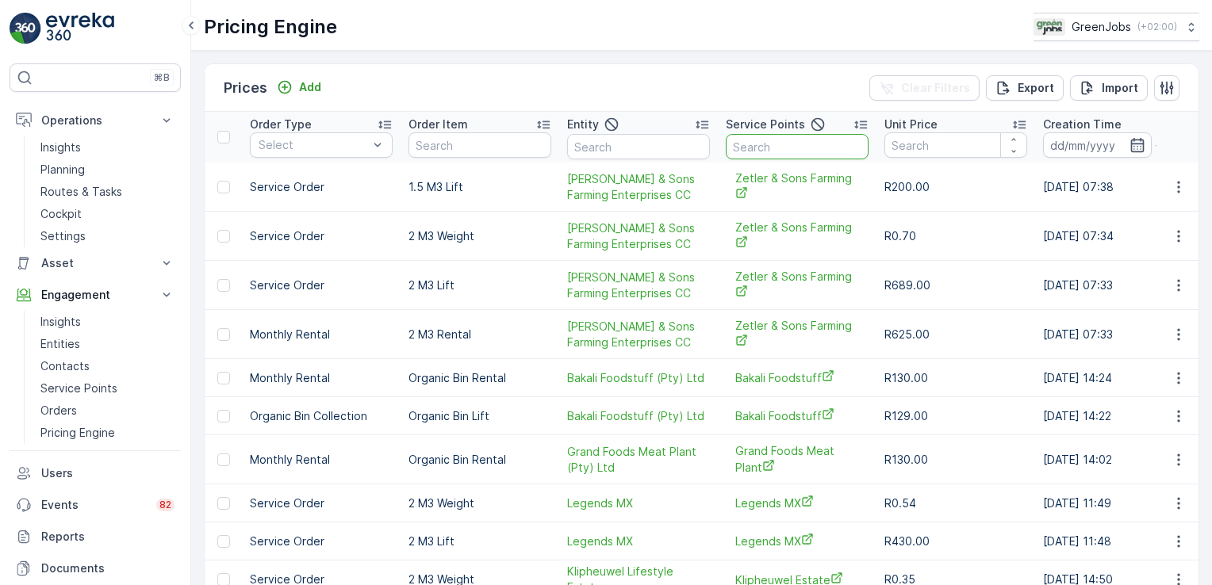
click at [767, 148] on input "text" at bounding box center [797, 146] width 143 height 25
type input "food lovers camaro"
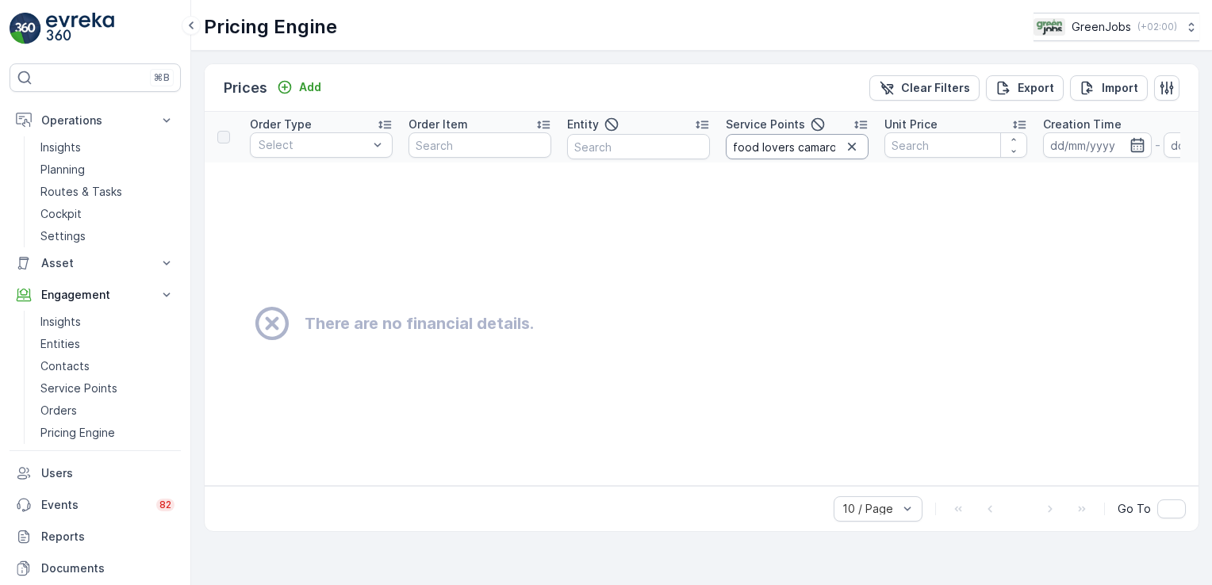
click at [839, 148] on input "food lovers camaro" at bounding box center [797, 146] width 143 height 25
type input "food lovers"
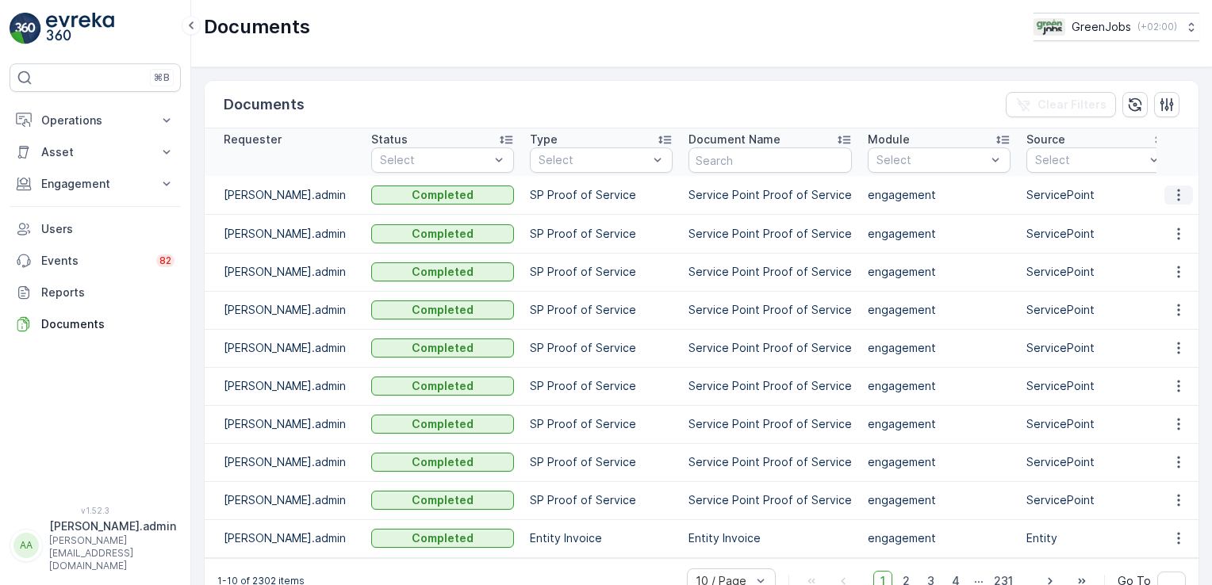
click at [1177, 192] on icon "button" at bounding box center [1179, 195] width 16 height 16
click at [1173, 219] on span "See Details" at bounding box center [1174, 218] width 61 height 16
click at [165, 186] on icon at bounding box center [167, 184] width 16 height 16
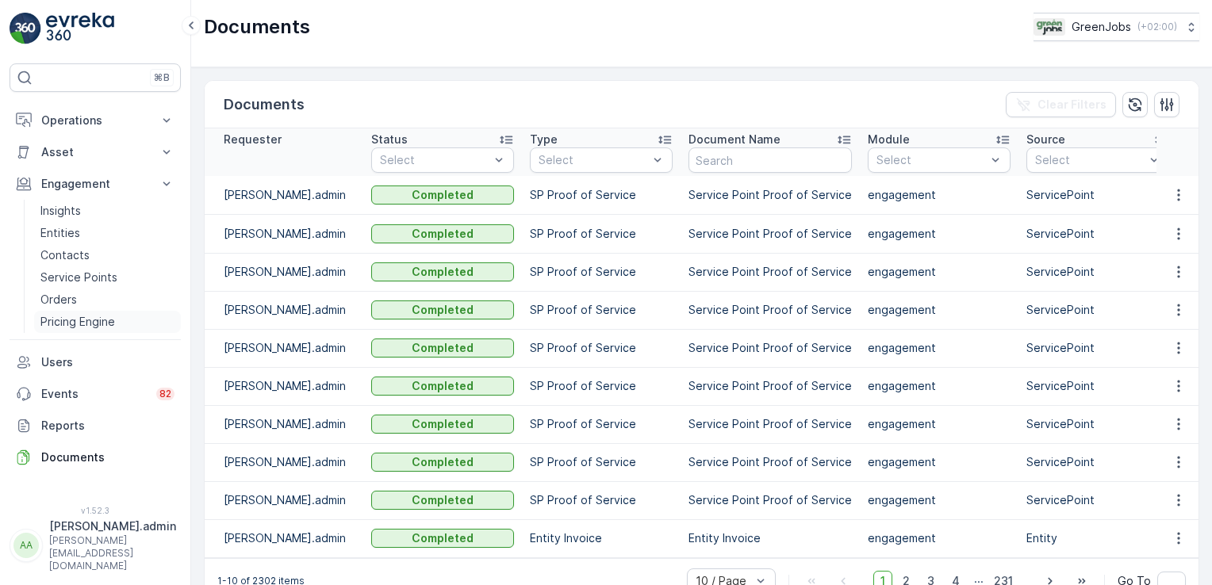
click at [86, 319] on p "Pricing Engine" at bounding box center [77, 322] width 75 height 16
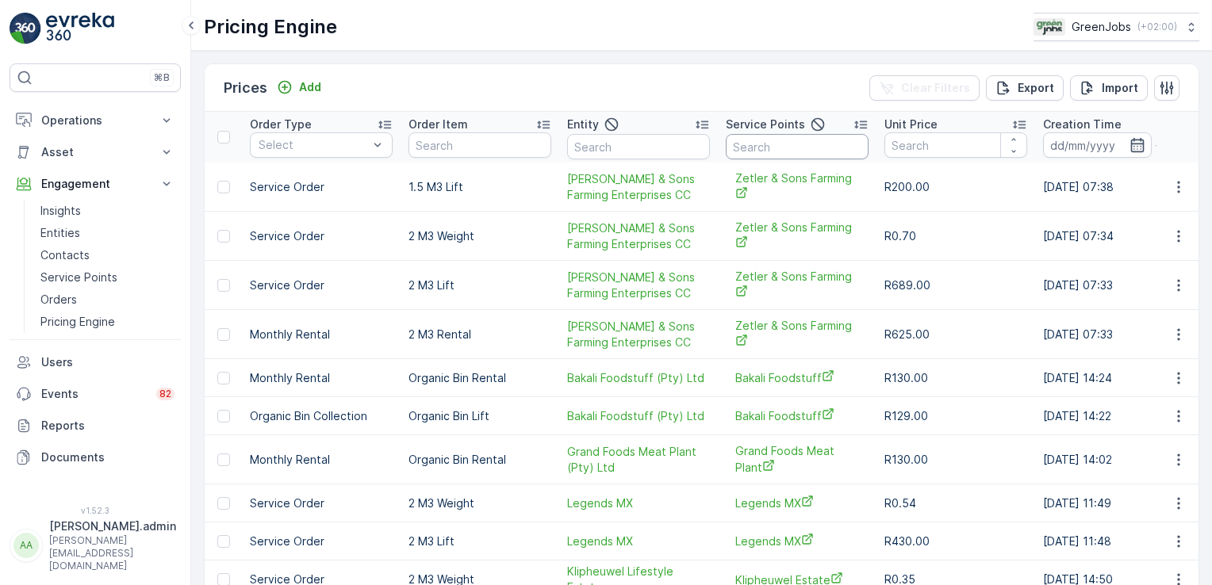
click at [784, 139] on input "text" at bounding box center [797, 146] width 143 height 25
click at [784, 139] on input "t" at bounding box center [797, 146] width 143 height 25
type input "telkom"
